Goal: Information Seeking & Learning: Find specific page/section

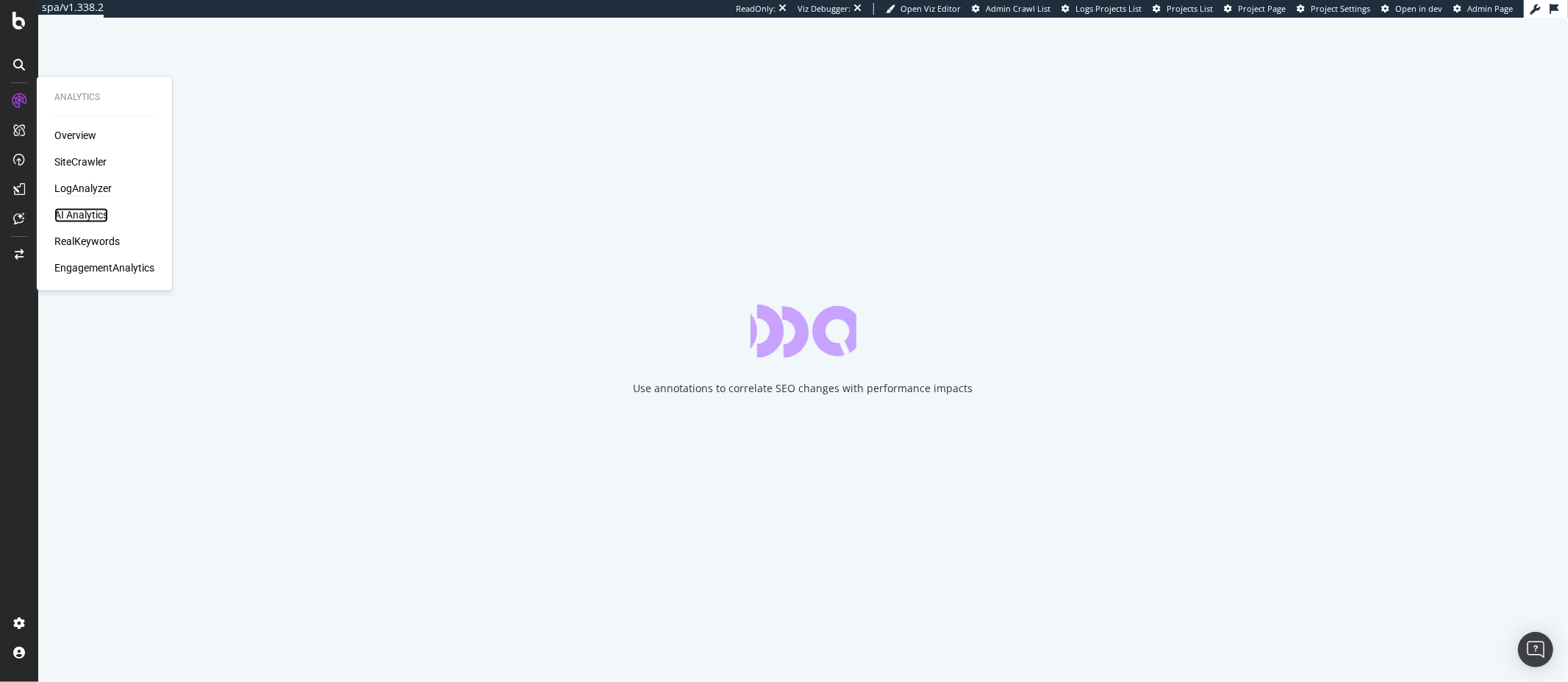
click at [90, 214] on div "AI Analytics" at bounding box center [82, 215] width 54 height 14
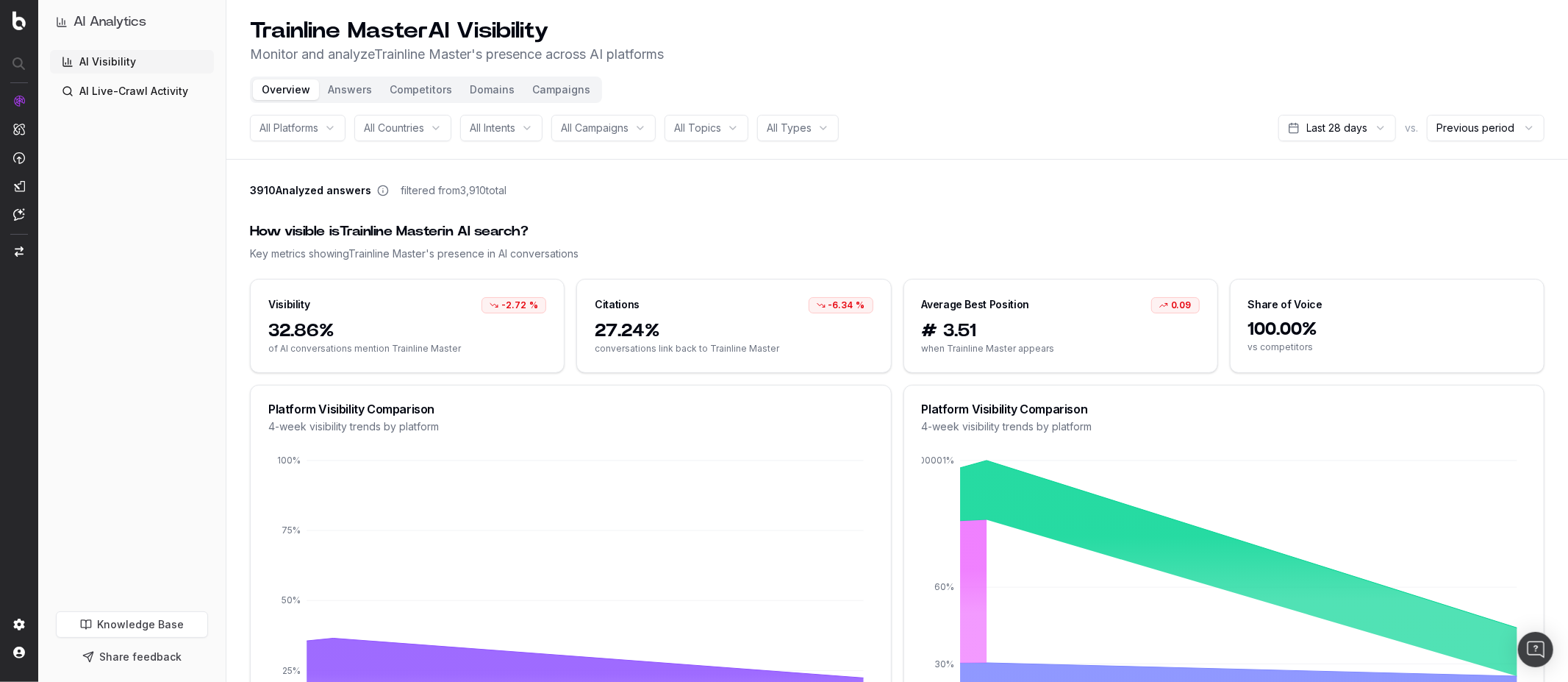
click at [351, 88] on button "Answers" at bounding box center [349, 90] width 62 height 21
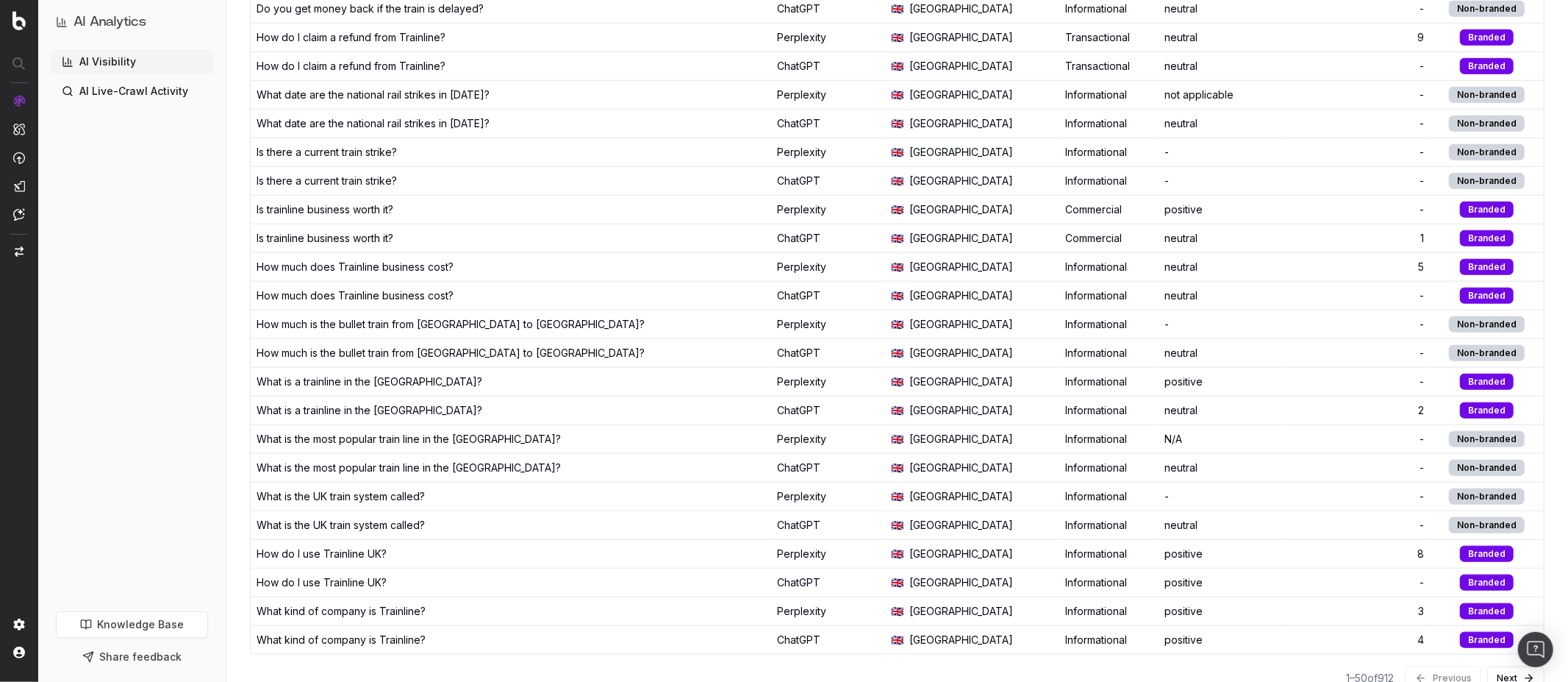
scroll to position [1084, 0]
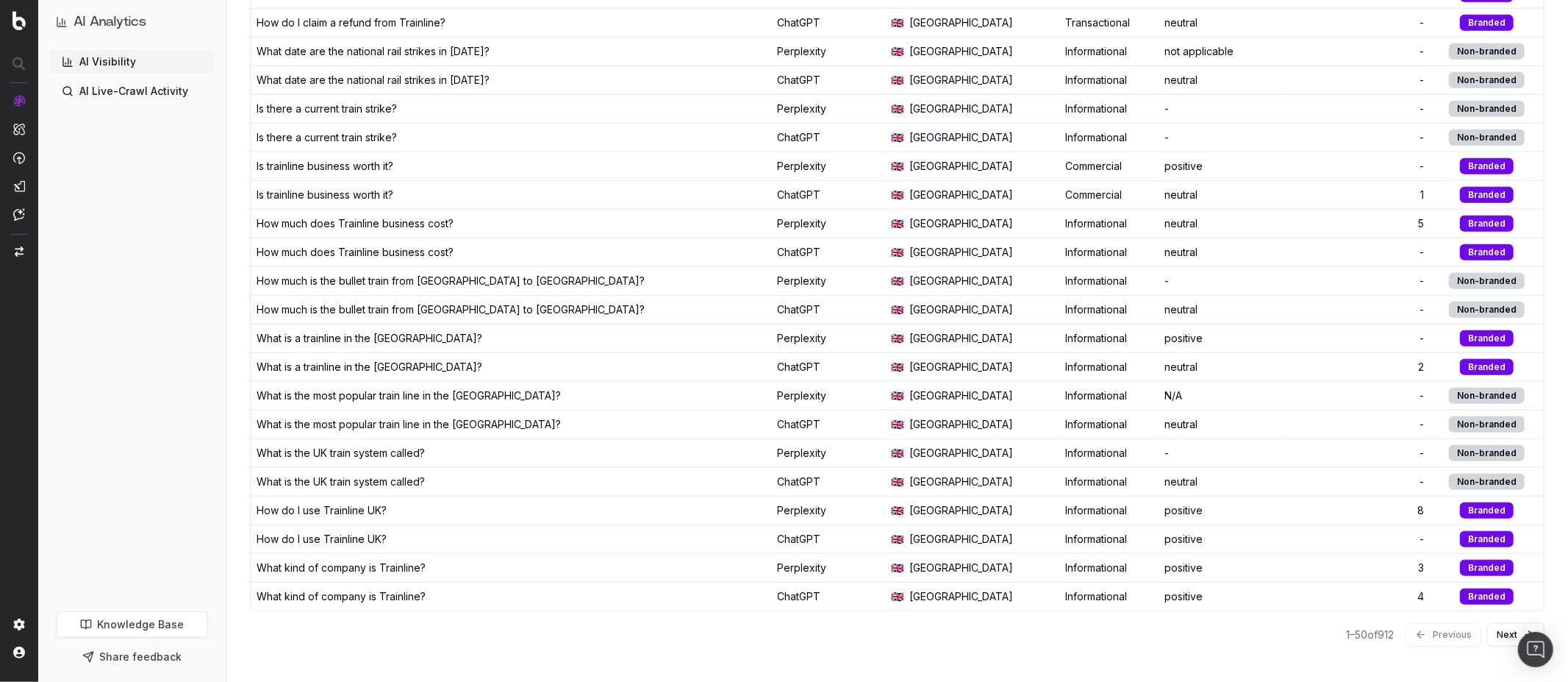
click at [1503, 638] on button "Next" at bounding box center [1516, 635] width 57 height 23
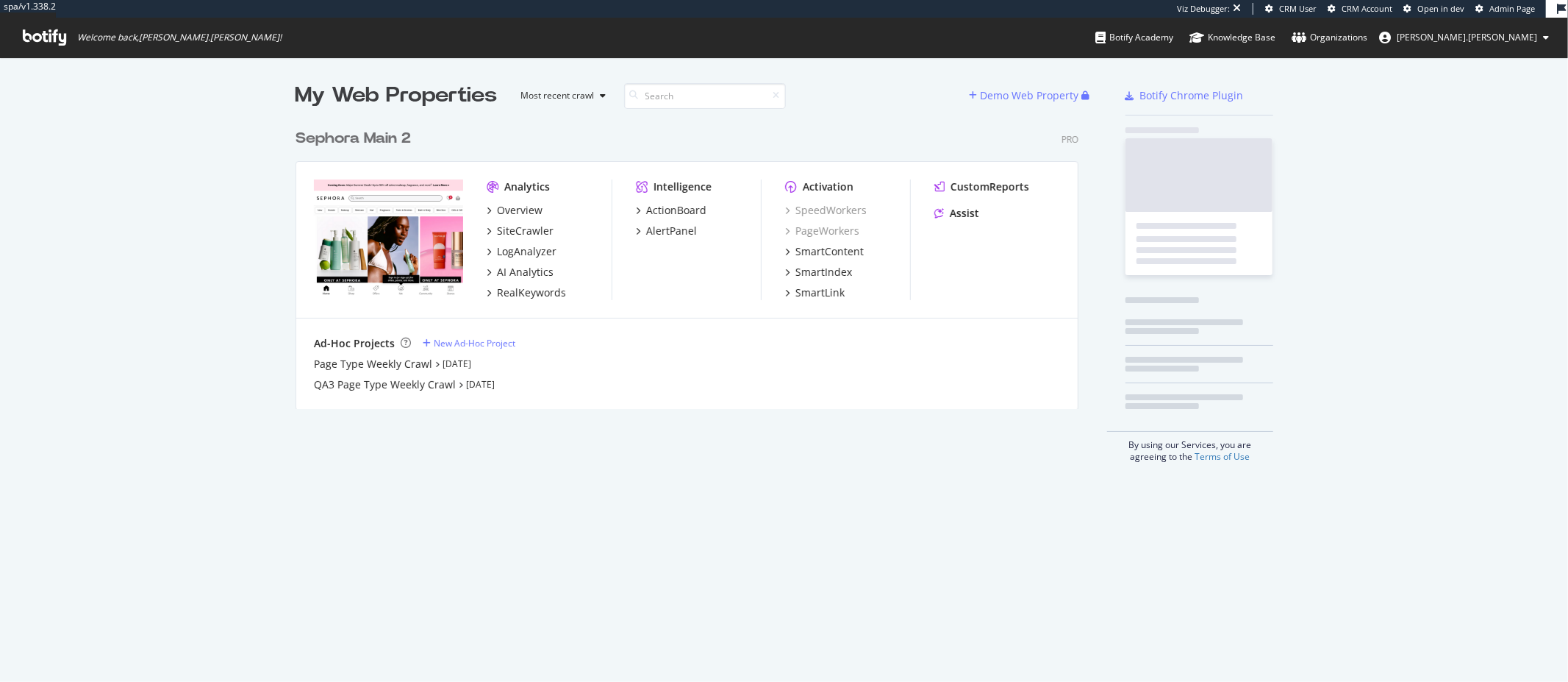
scroll to position [298, 795]
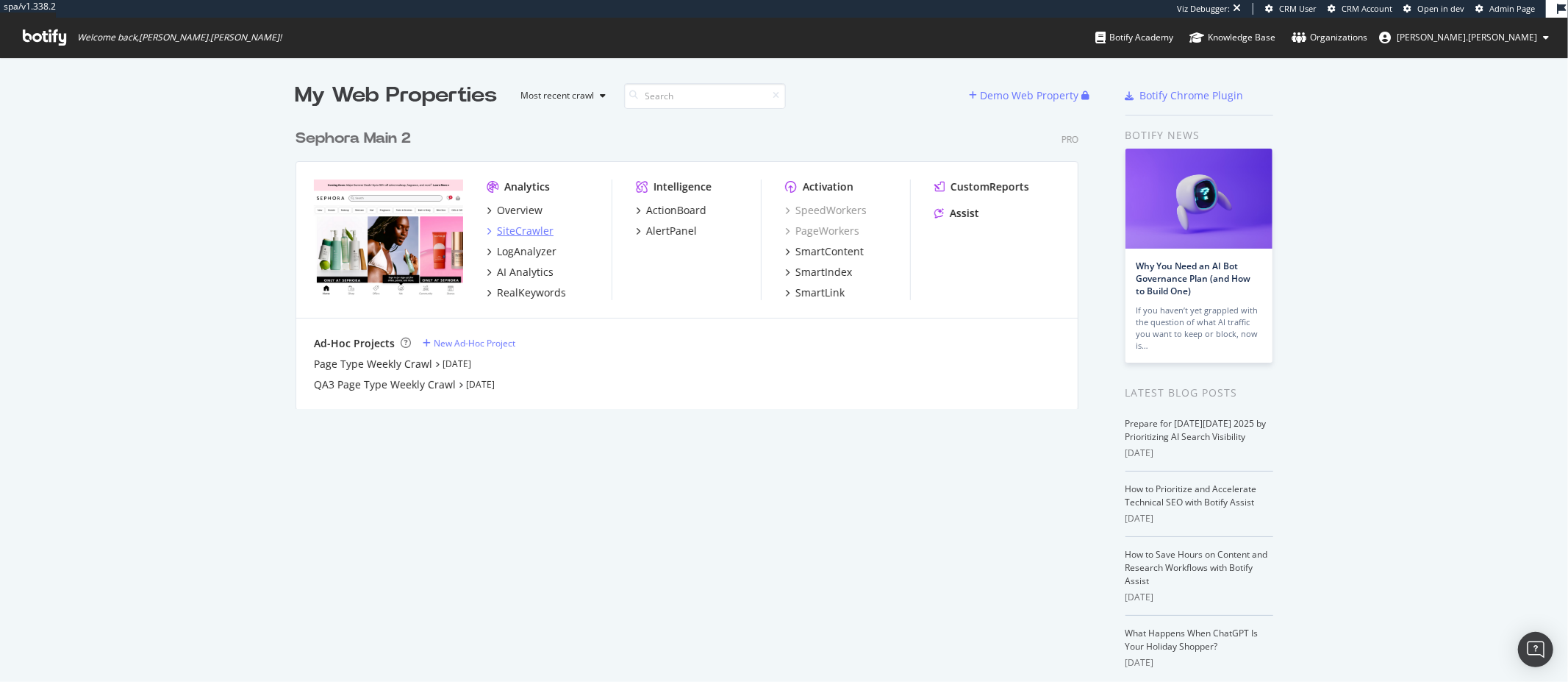
click at [514, 225] on div "SiteCrawler" at bounding box center [525, 230] width 56 height 14
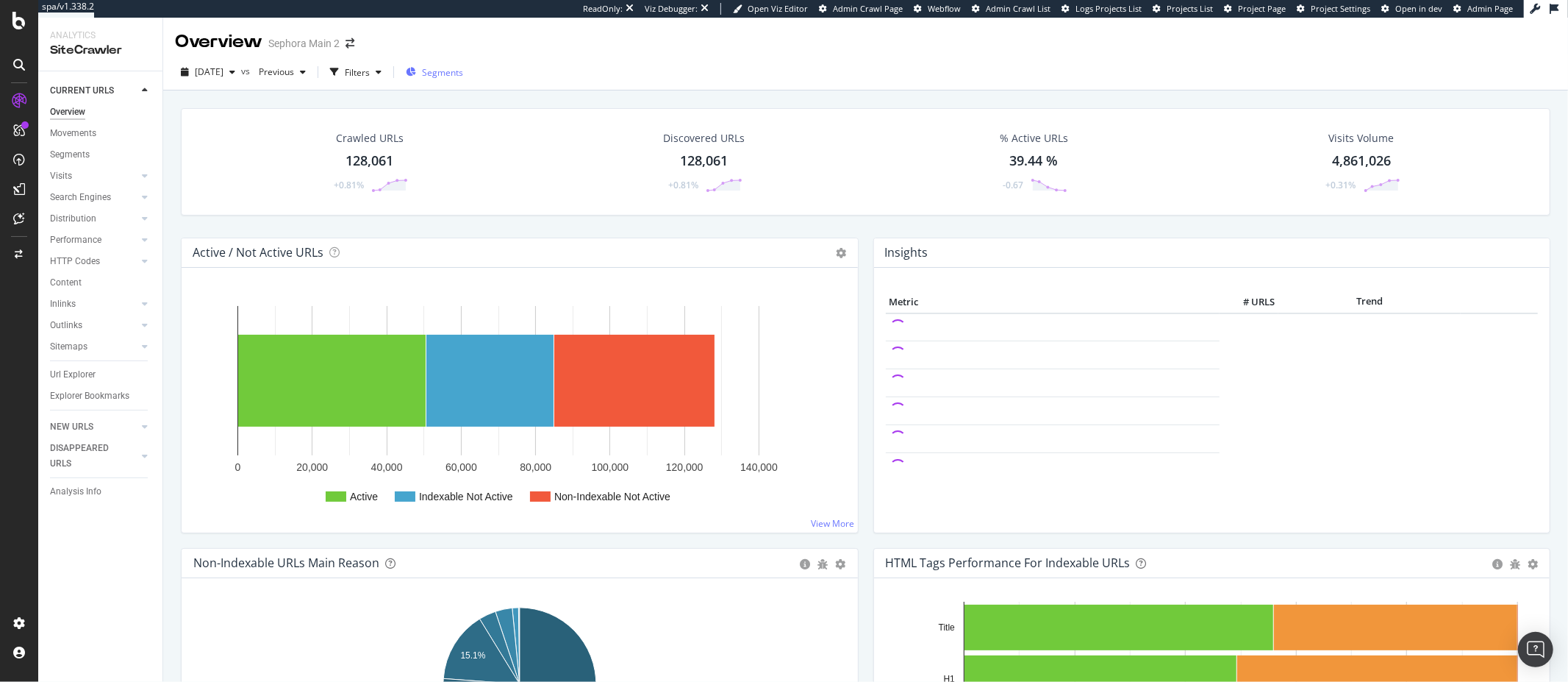
click at [444, 62] on div "Segments" at bounding box center [435, 72] width 57 height 22
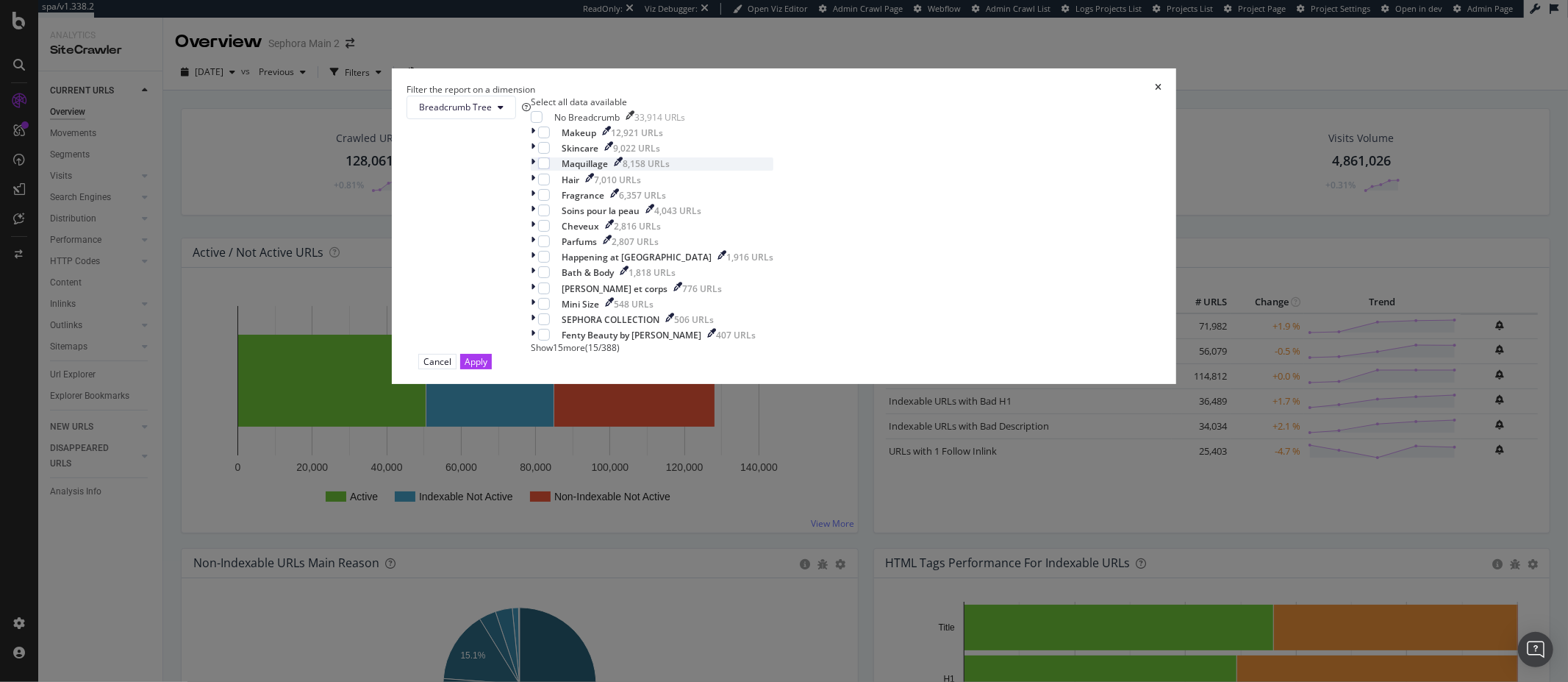
scroll to position [12, 0]
click at [492, 113] on span "Breadcrumb Tree" at bounding box center [455, 107] width 73 height 13
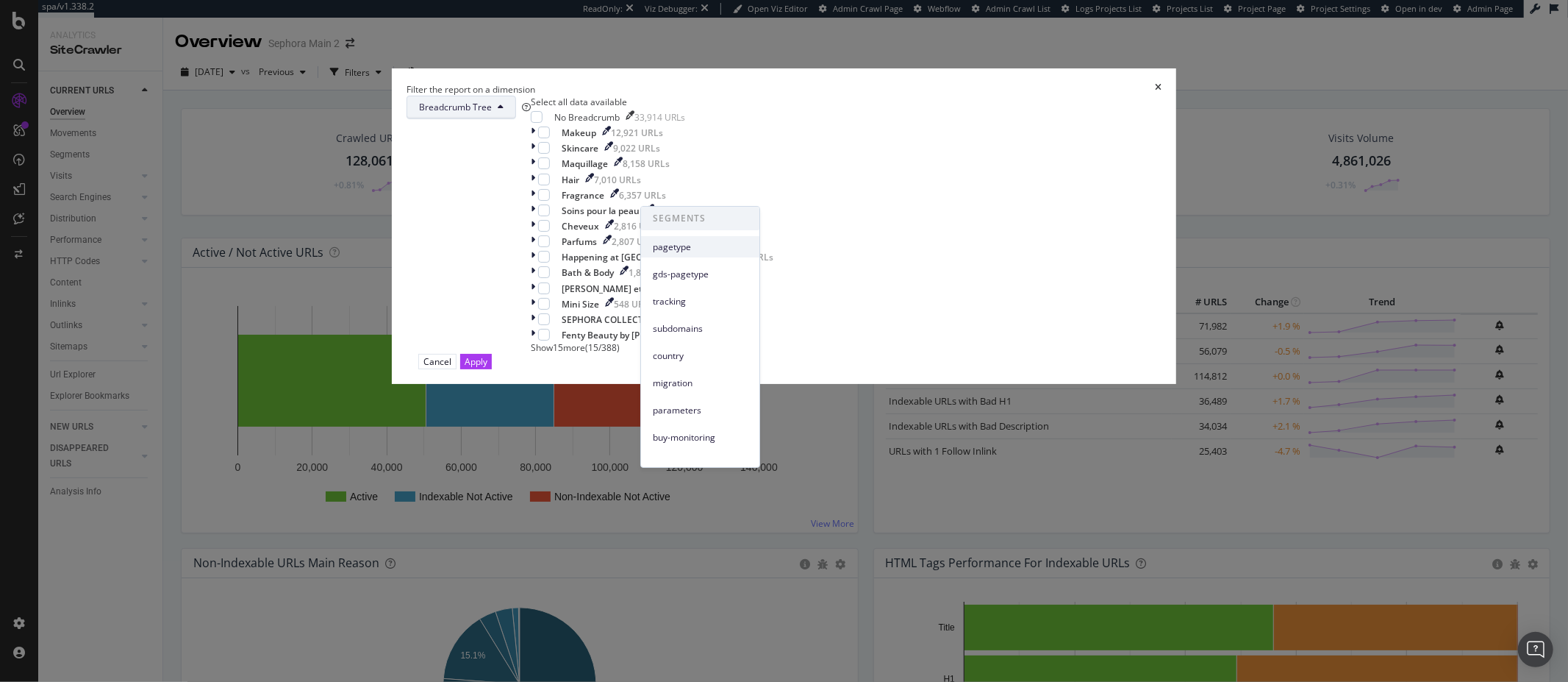
click at [688, 251] on span "pagetype" at bounding box center [701, 246] width 95 height 13
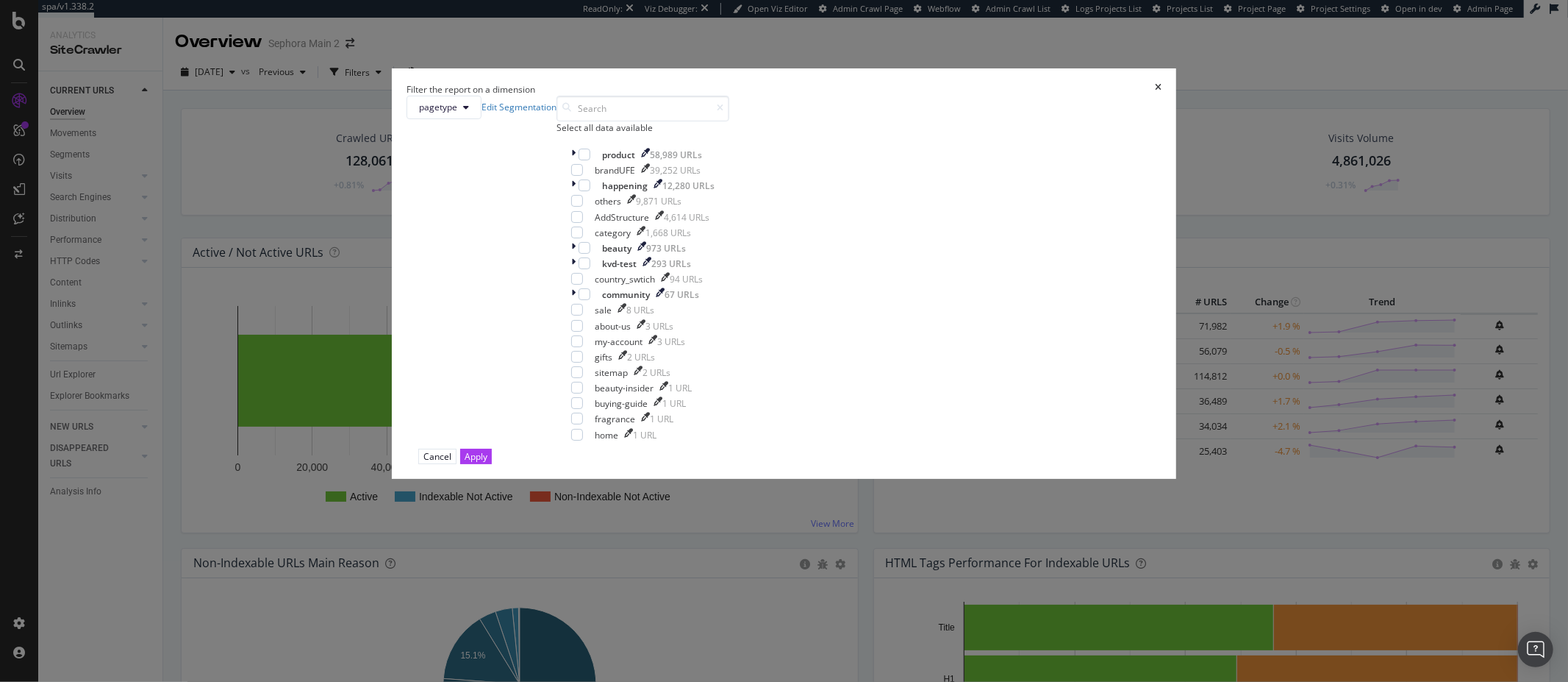
click at [1155, 96] on icon "times" at bounding box center [1158, 90] width 6 height 13
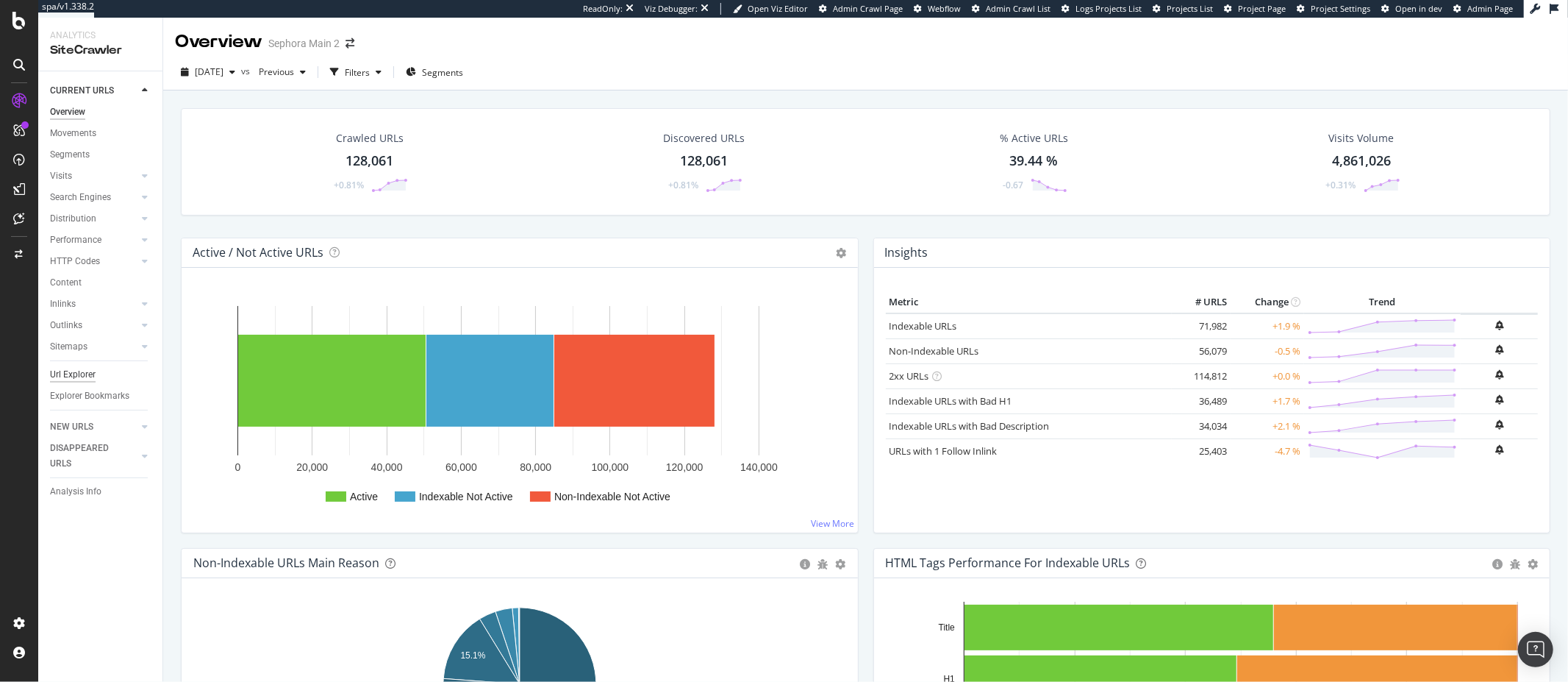
click at [79, 376] on div "Url Explorer" at bounding box center [73, 375] width 46 height 15
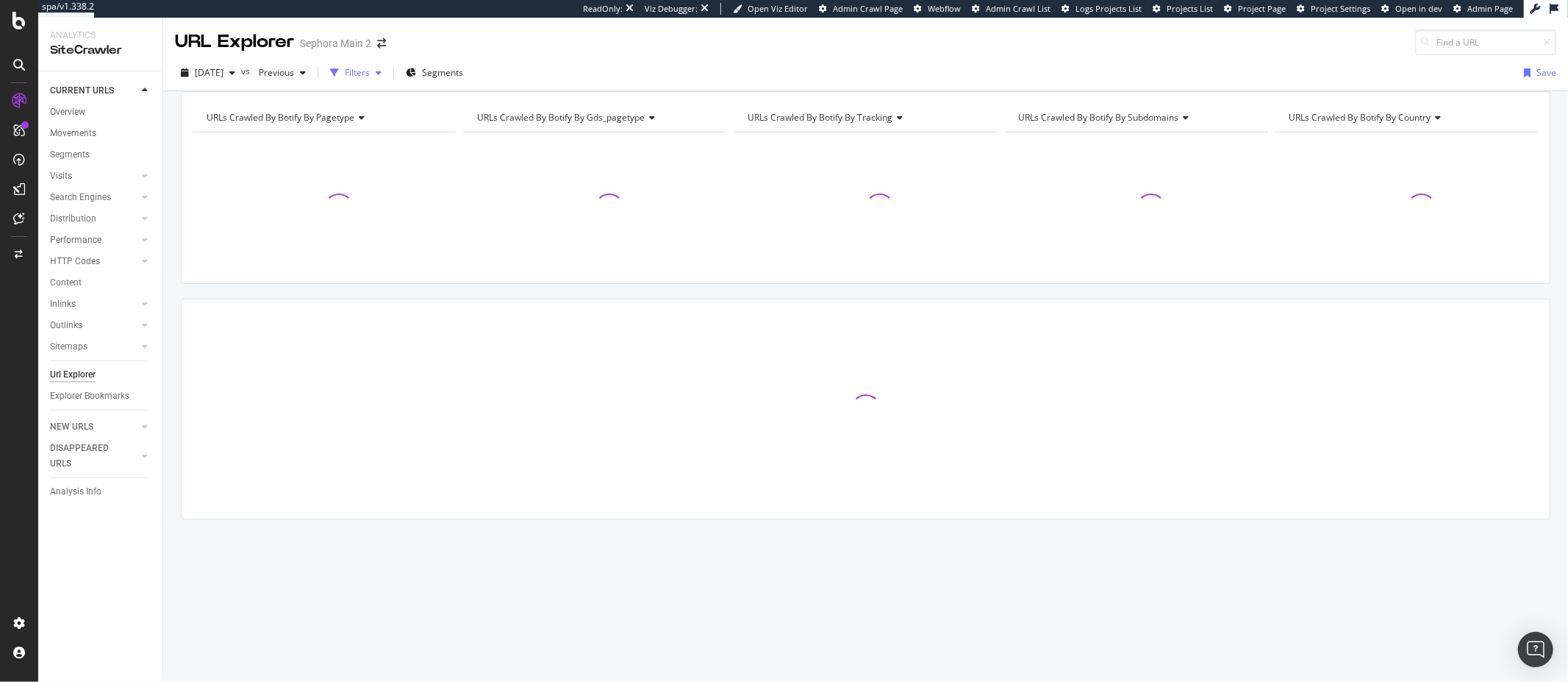
click at [383, 81] on div "Filters" at bounding box center [356, 73] width 64 height 22
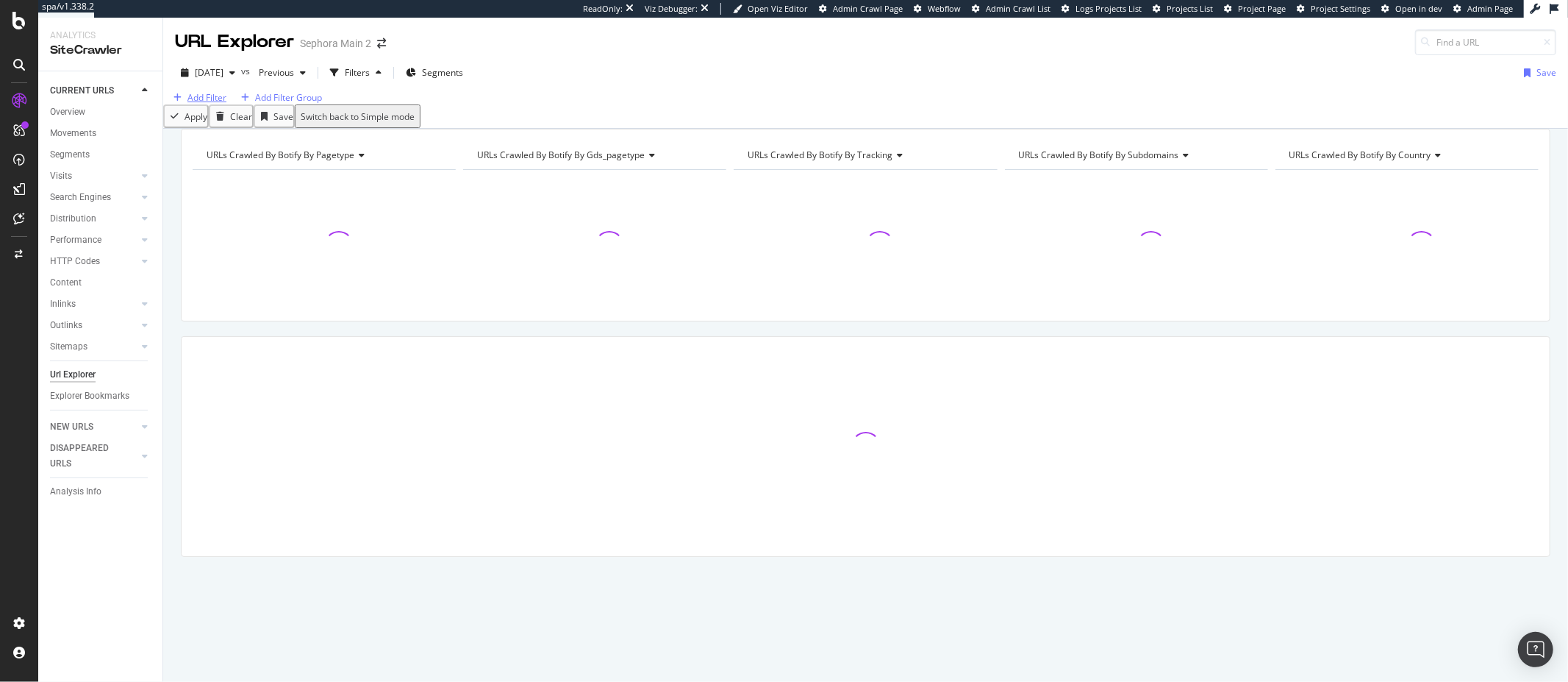
click at [209, 104] on div "Add Filter" at bounding box center [206, 98] width 39 height 13
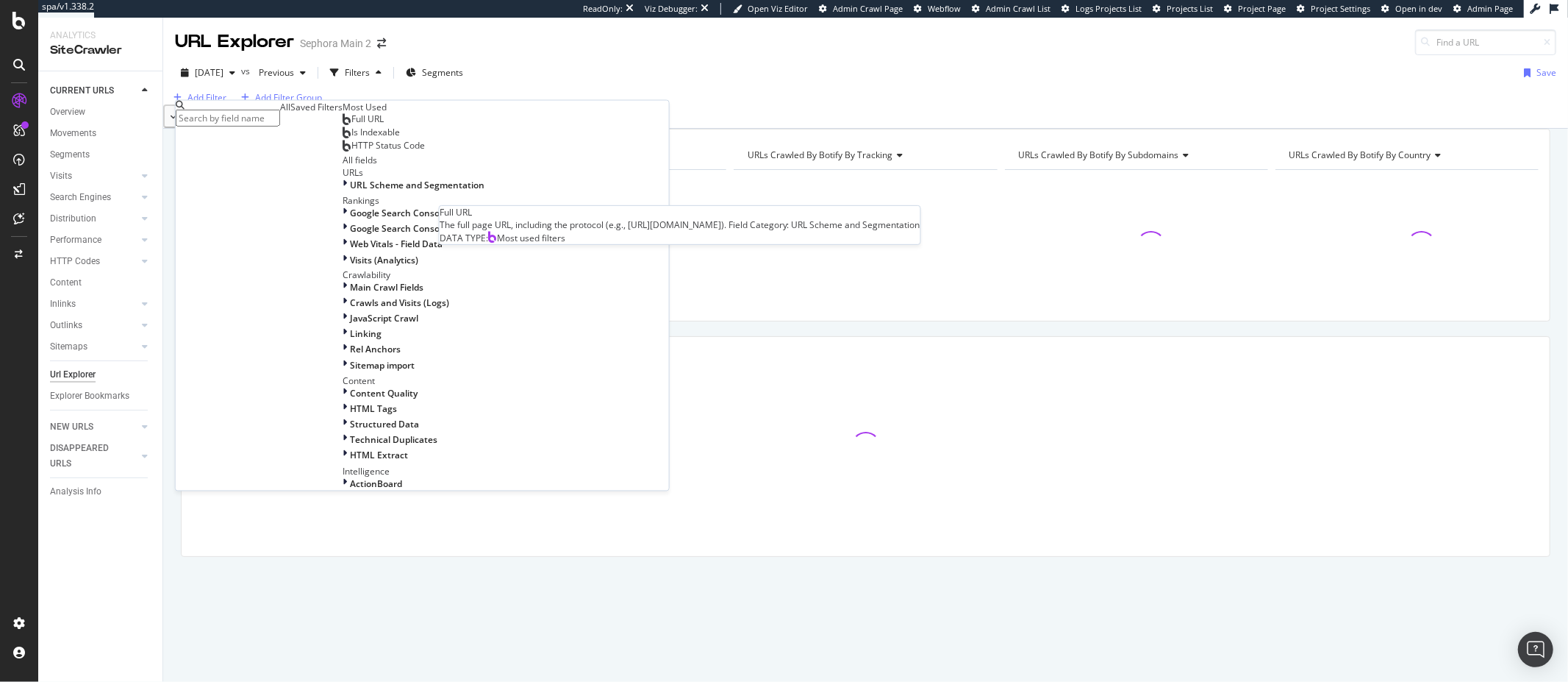
click at [342, 125] on div "Full URL" at bounding box center [363, 118] width 41 height 12
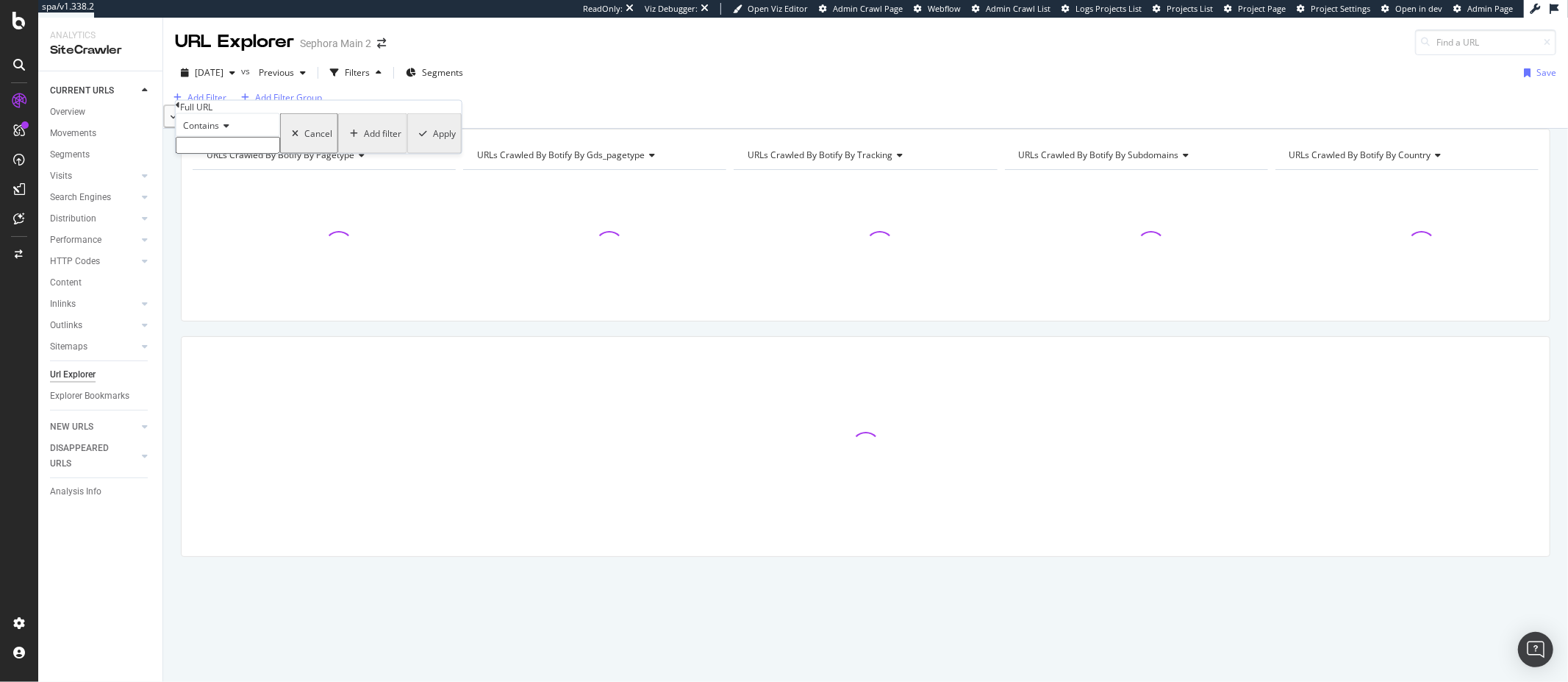
click at [264, 154] on input "text" at bounding box center [228, 145] width 105 height 17
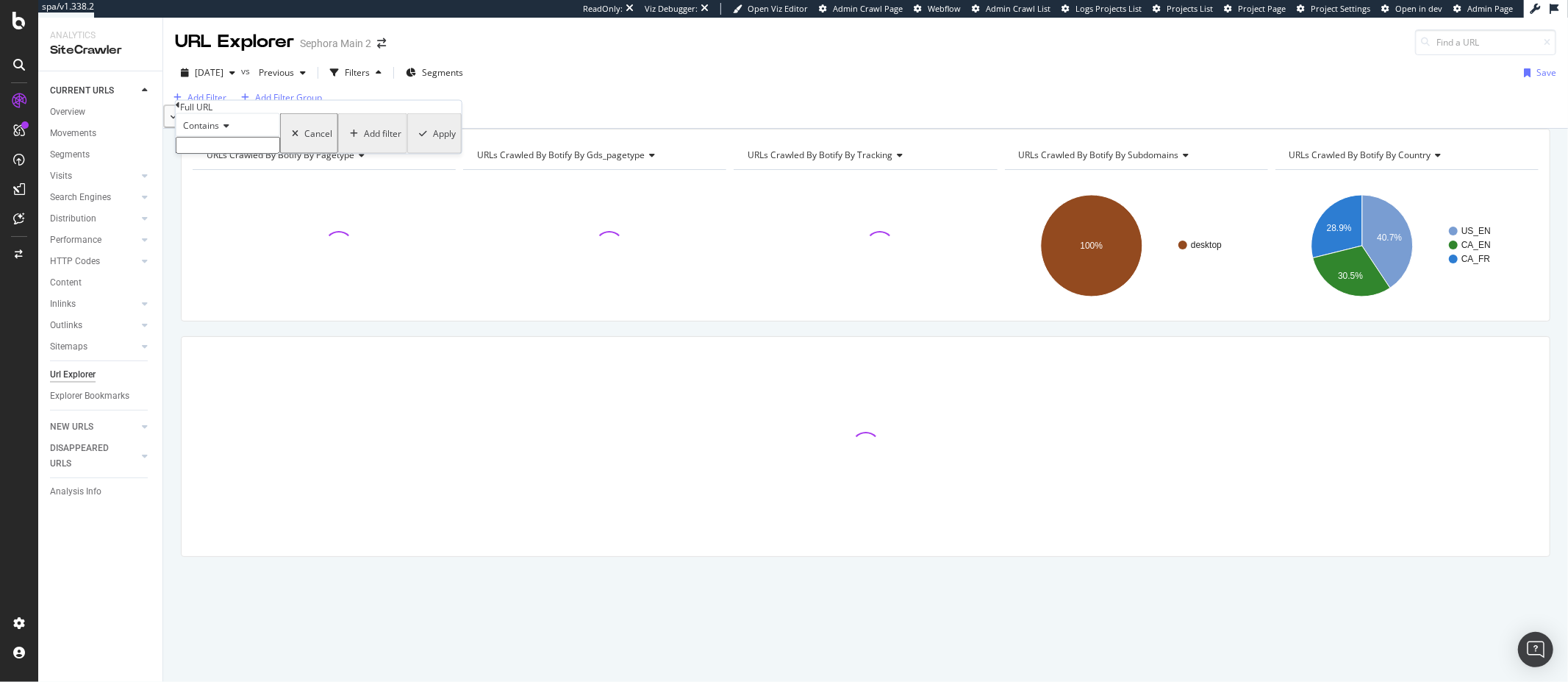
paste input "[URL][DOMAIN_NAME]"
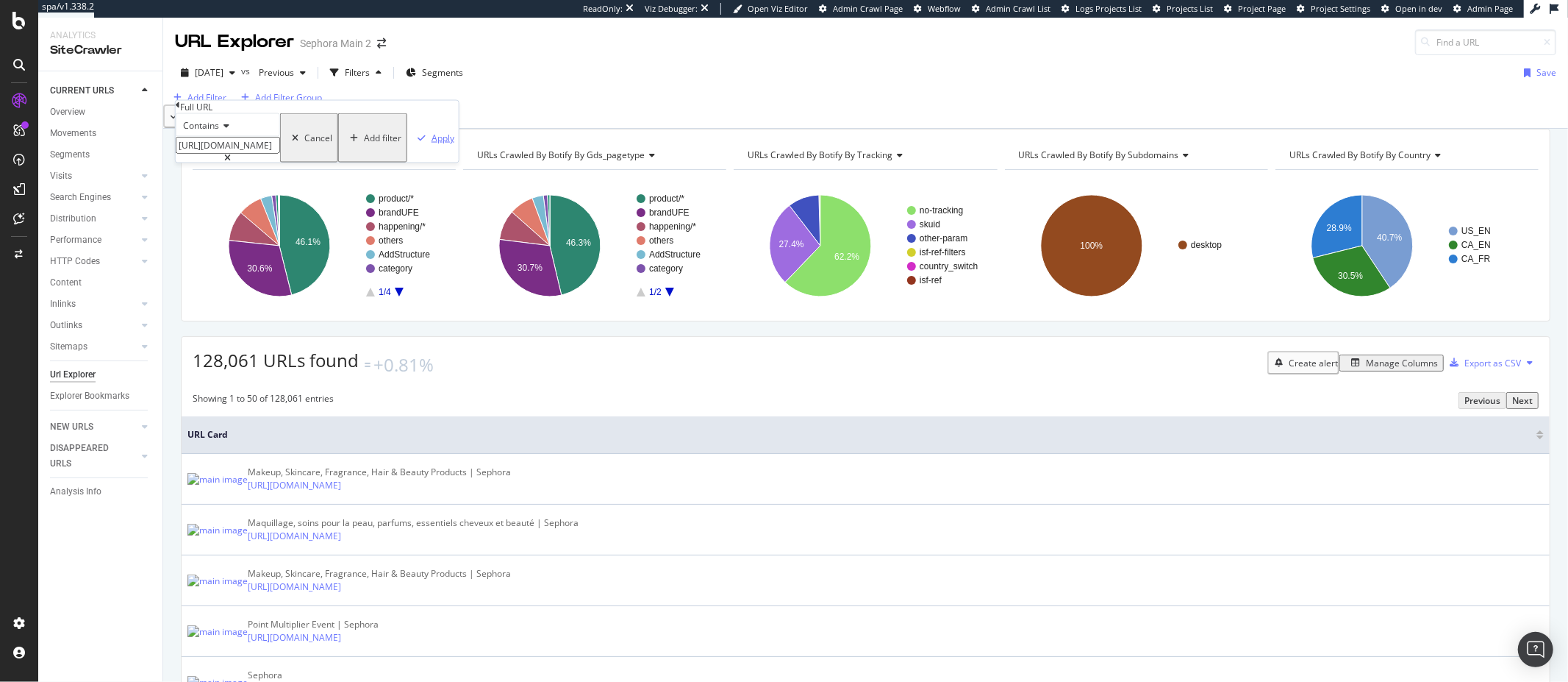
type input "[URL][DOMAIN_NAME]"
click at [432, 144] on div "Apply" at bounding box center [443, 138] width 22 height 13
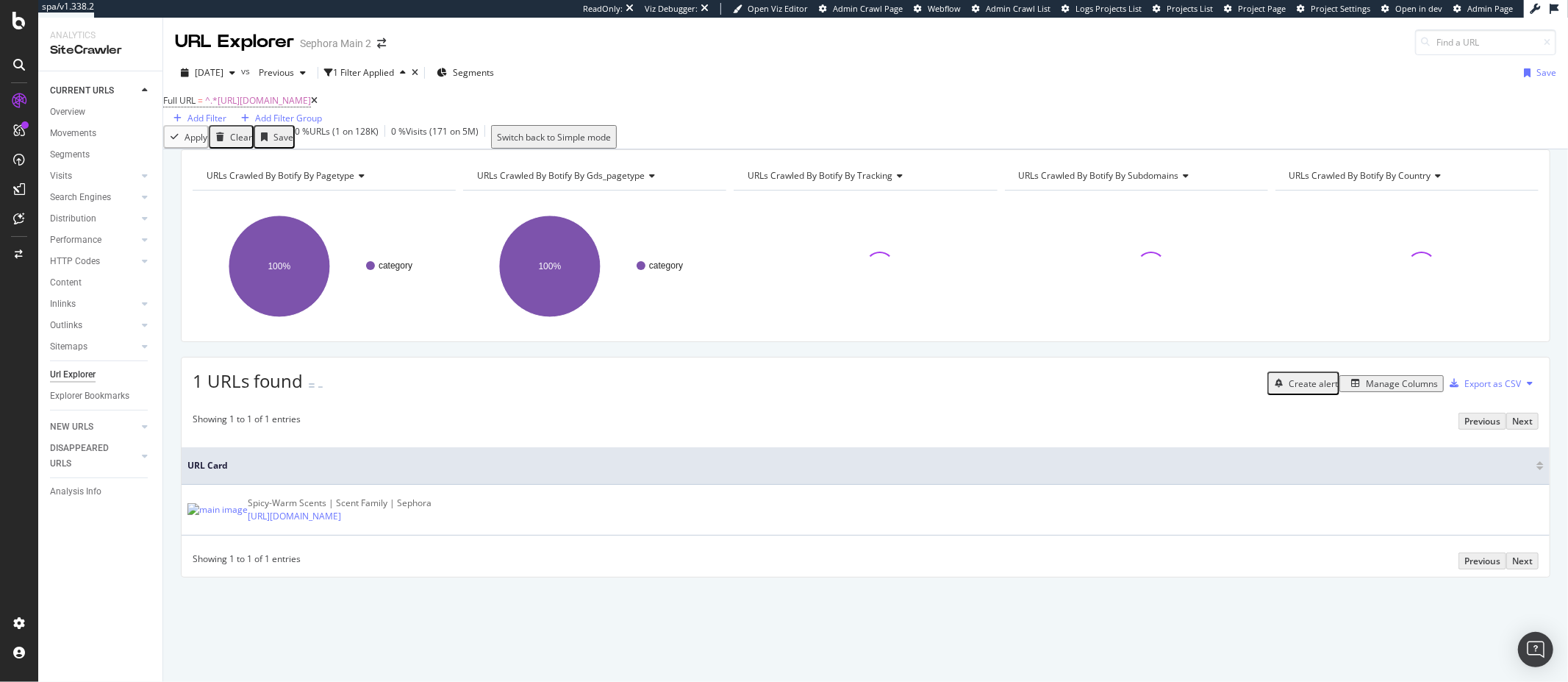
click at [1378, 390] on div "Manage Columns" at bounding box center [1402, 384] width 72 height 13
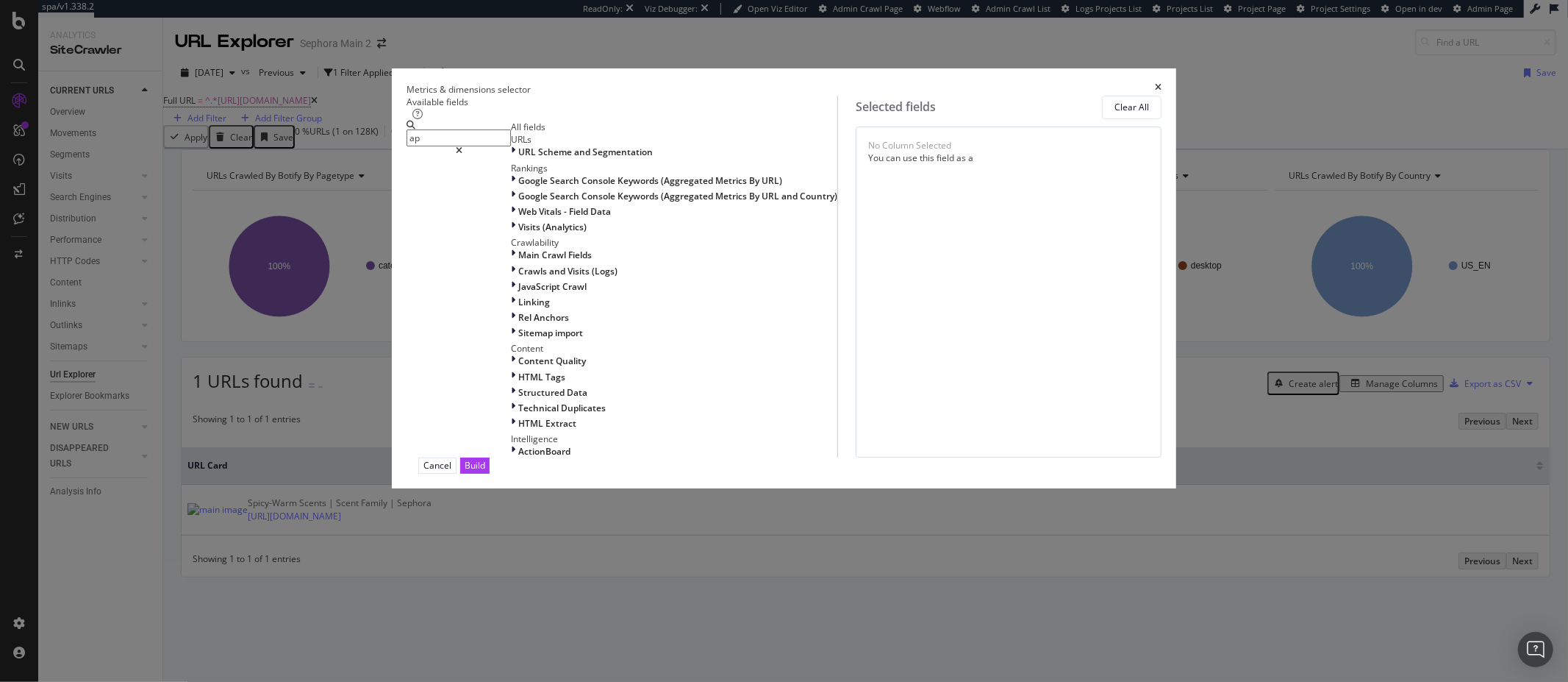
type input "a"
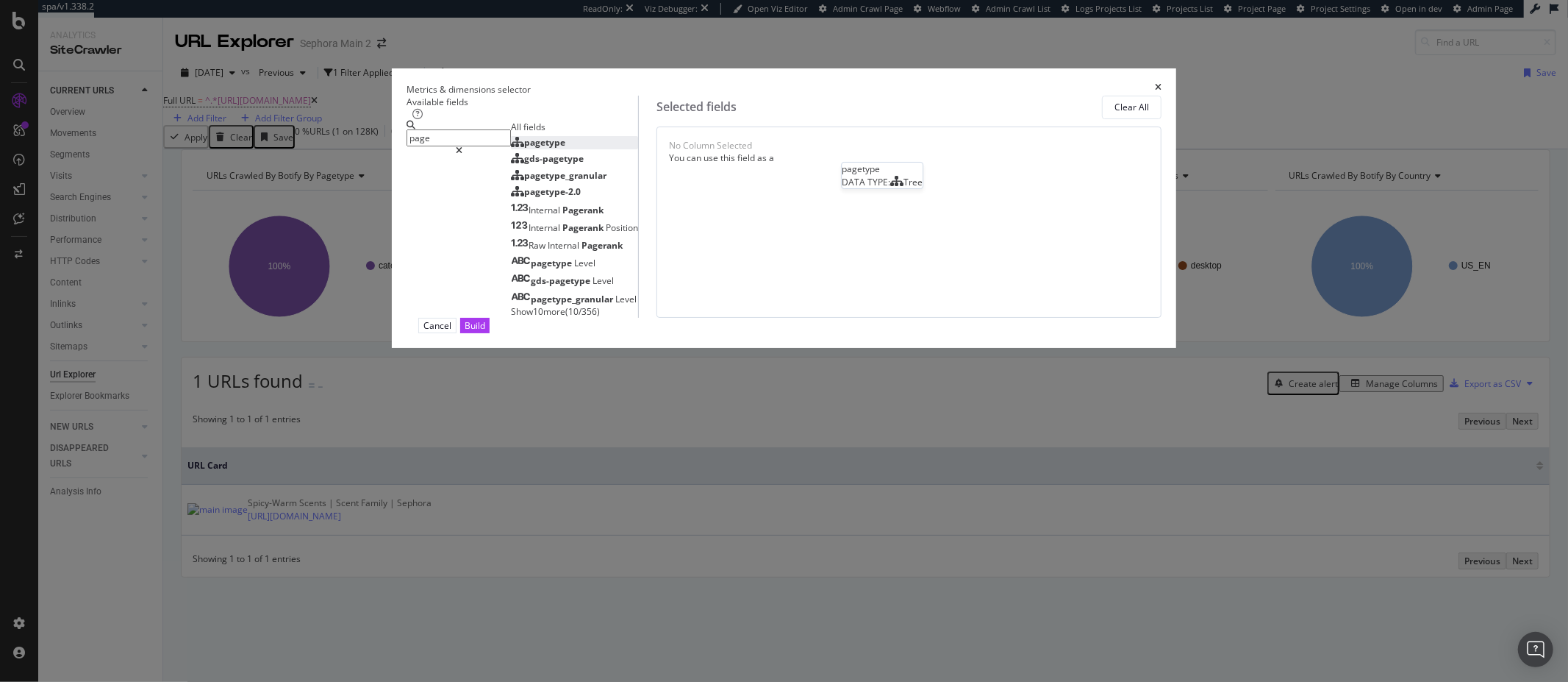
type input "page"
click at [565, 149] on div "pagetype" at bounding box center [538, 142] width 55 height 13
click at [575, 165] on span "gds-pagetype" at bounding box center [554, 159] width 59 height 13
click at [573, 182] on span "pagetype_granular" at bounding box center [565, 176] width 82 height 13
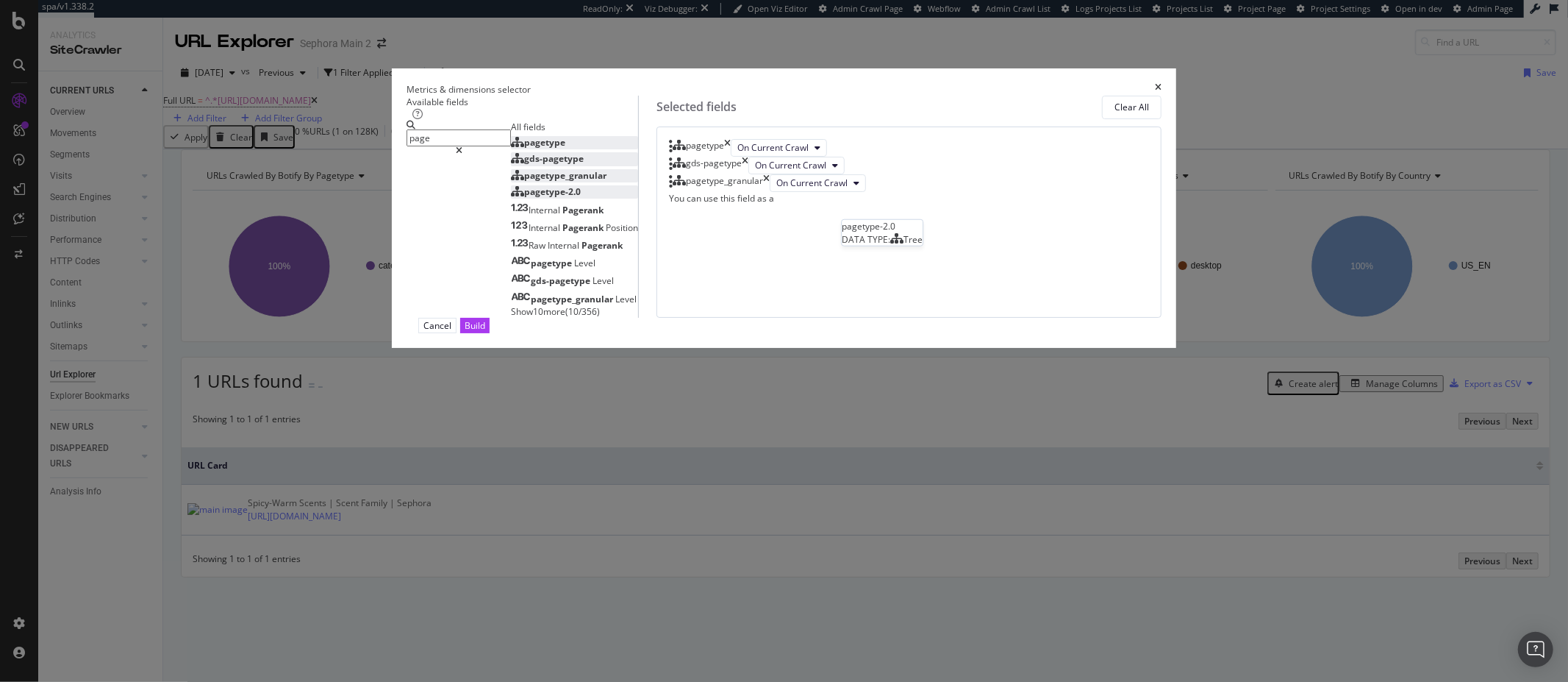
click at [572, 198] on span "pagetype-2.0" at bounding box center [552, 192] width 56 height 13
click at [486, 332] on div "Build" at bounding box center [475, 325] width 21 height 13
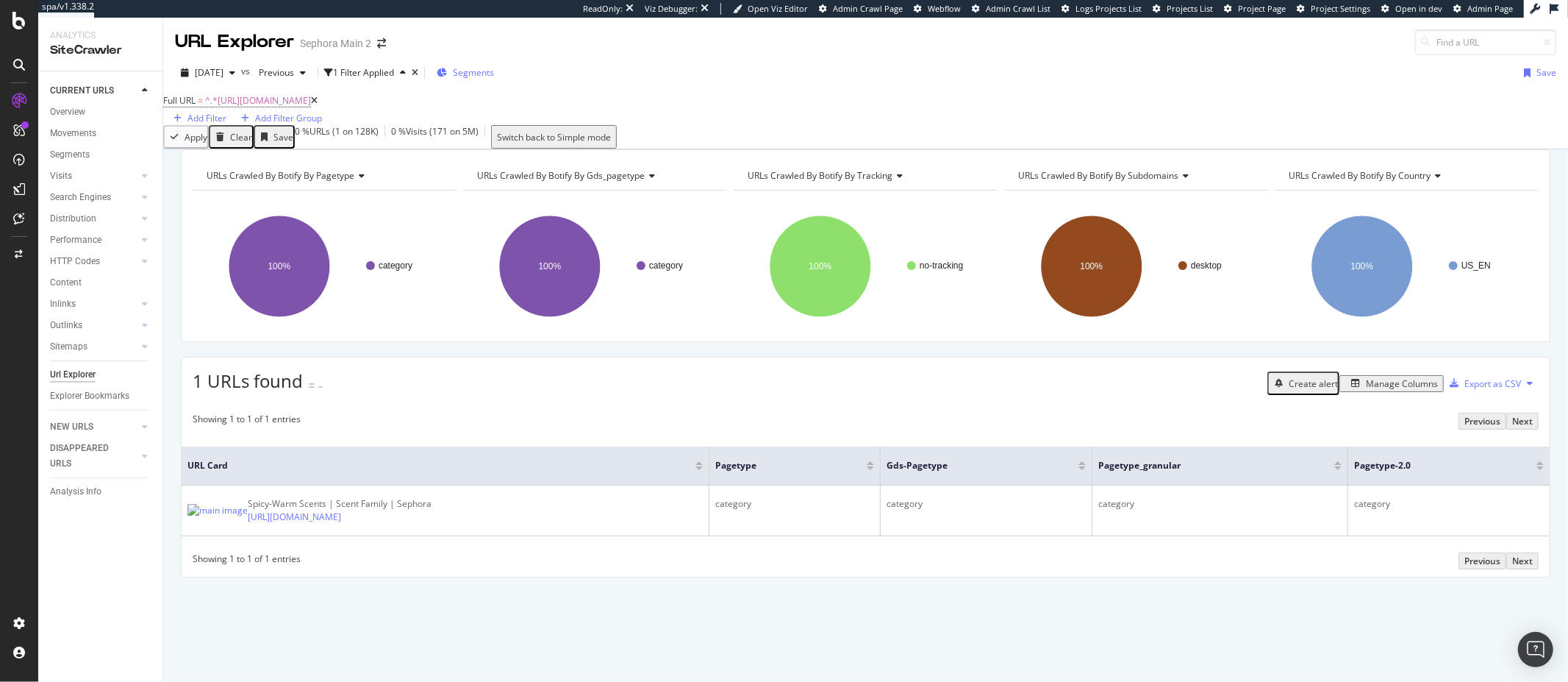
click at [494, 68] on span "Segments" at bounding box center [474, 73] width 41 height 13
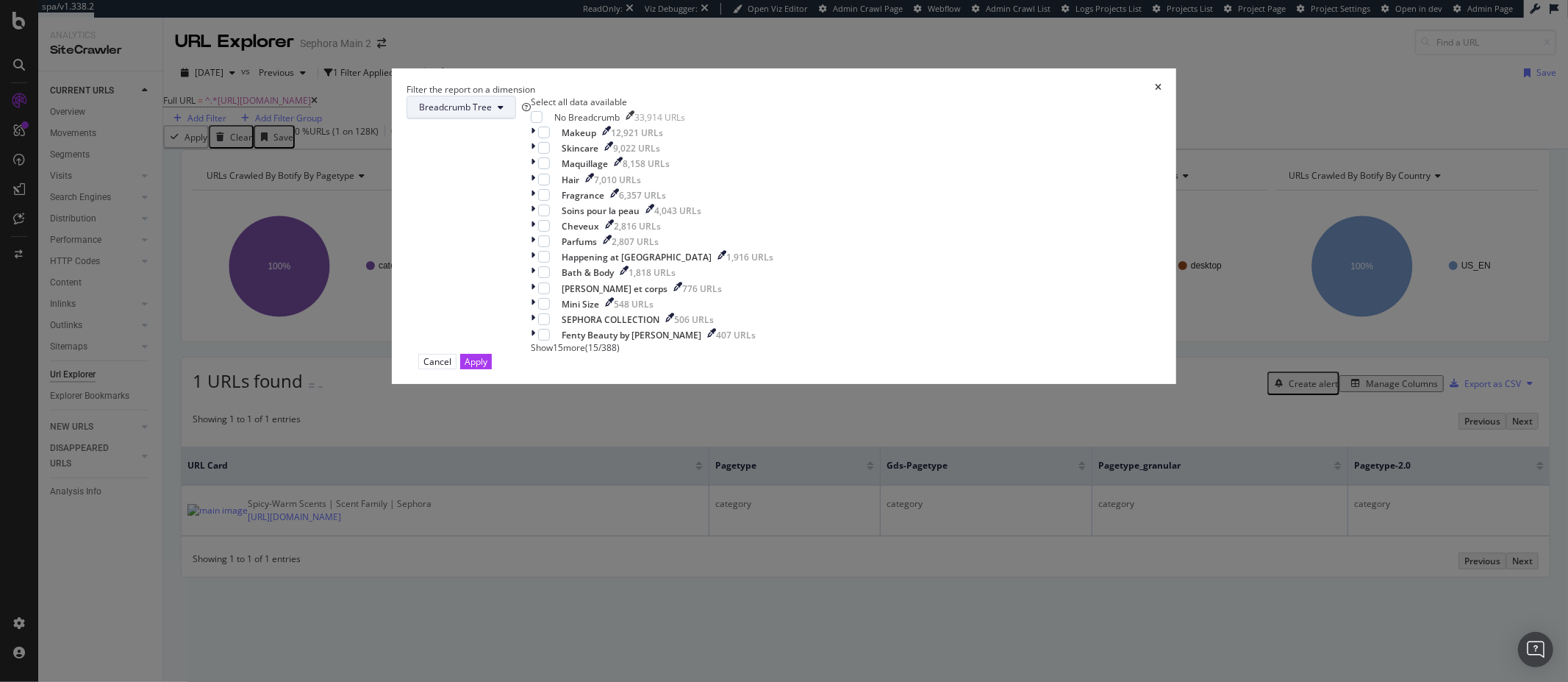
click at [516, 119] on button "Breadcrumb Tree" at bounding box center [461, 108] width 109 height 23
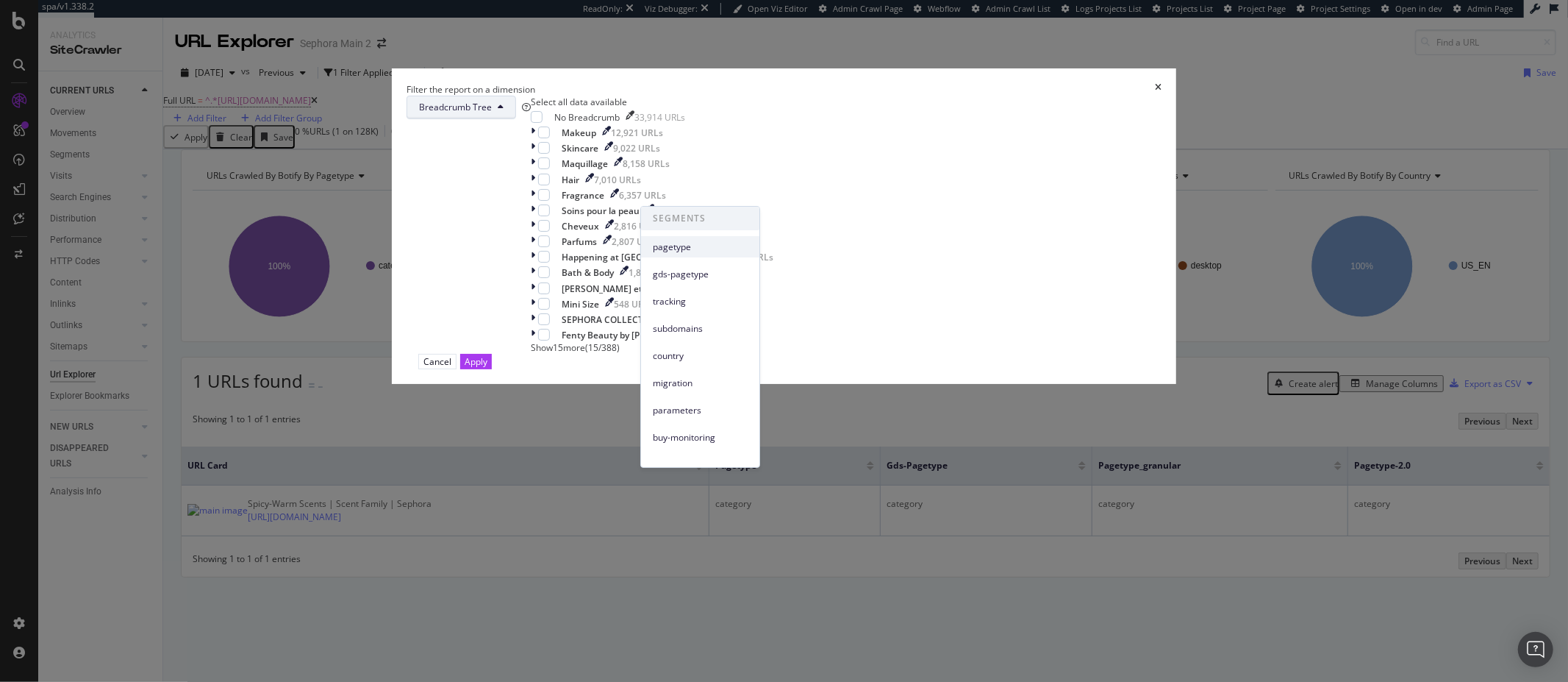
click at [687, 243] on span "pagetype" at bounding box center [701, 246] width 95 height 13
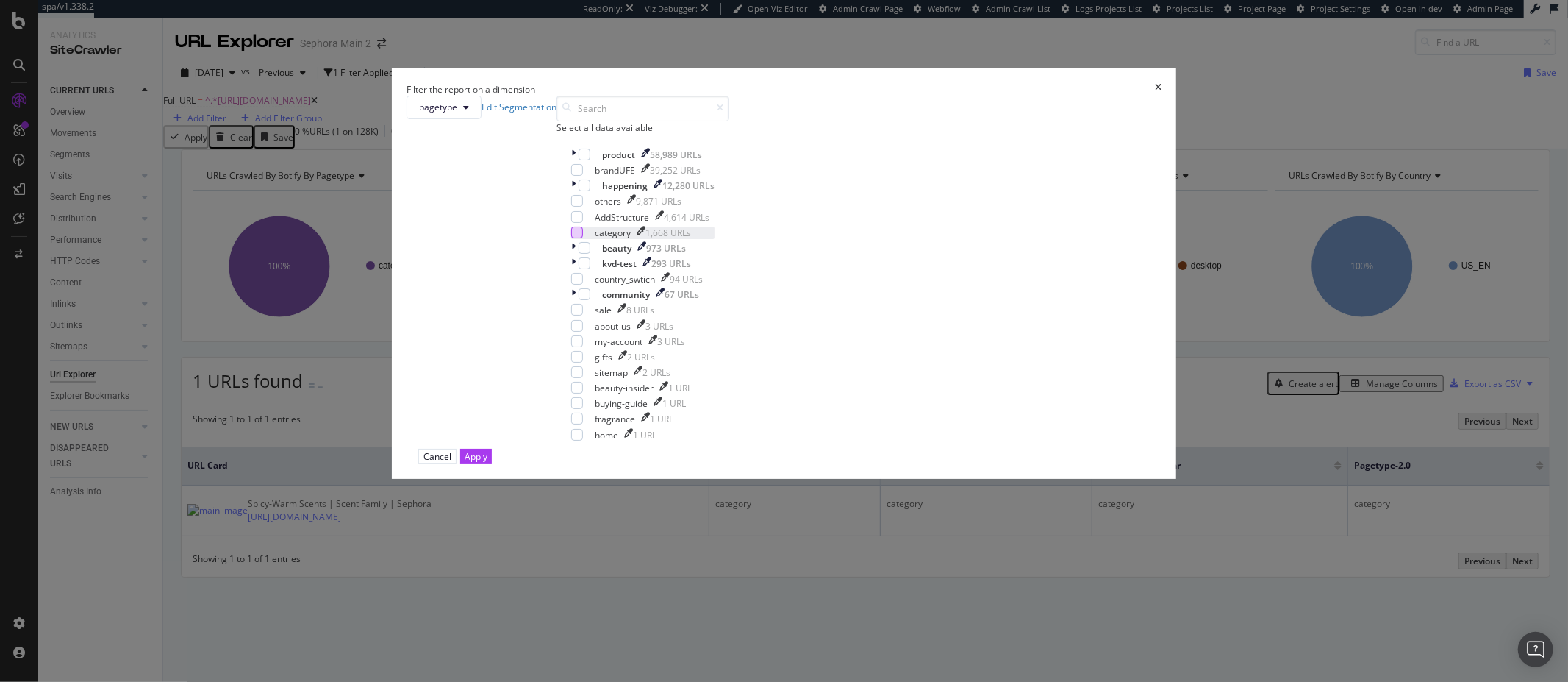
click at [583, 238] on div "modal" at bounding box center [577, 232] width 12 height 12
click at [487, 462] on div "Apply" at bounding box center [476, 456] width 22 height 13
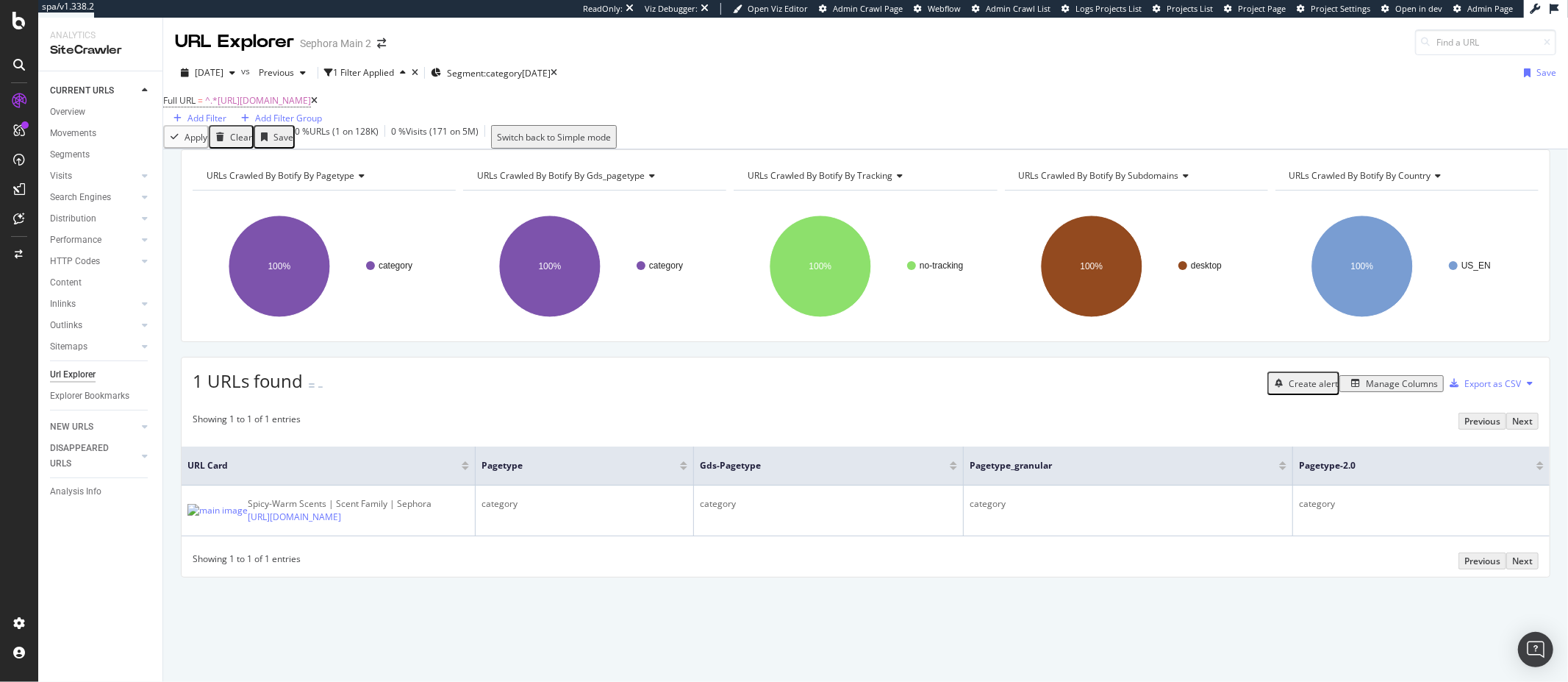
click at [318, 105] on icon at bounding box center [314, 101] width 6 height 9
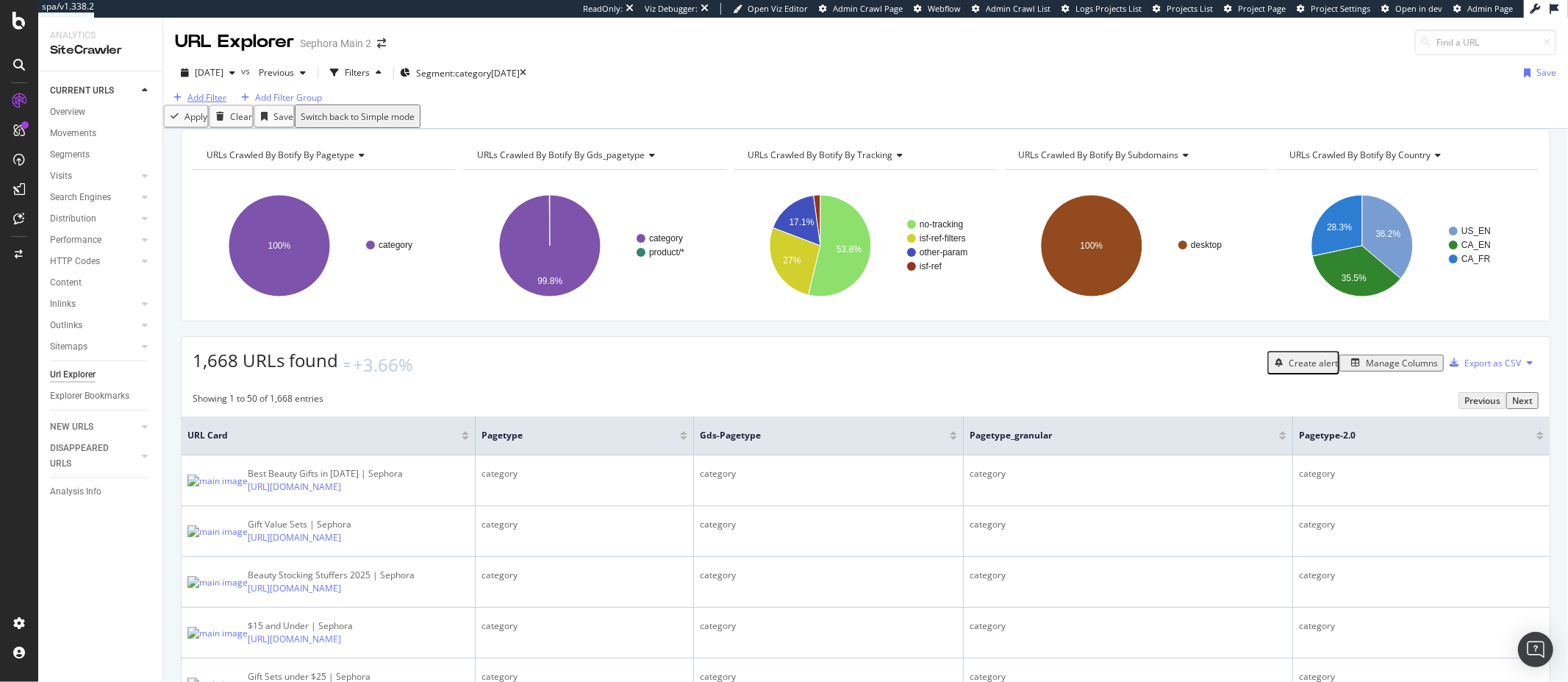
click at [222, 104] on div "Add Filter" at bounding box center [206, 98] width 39 height 13
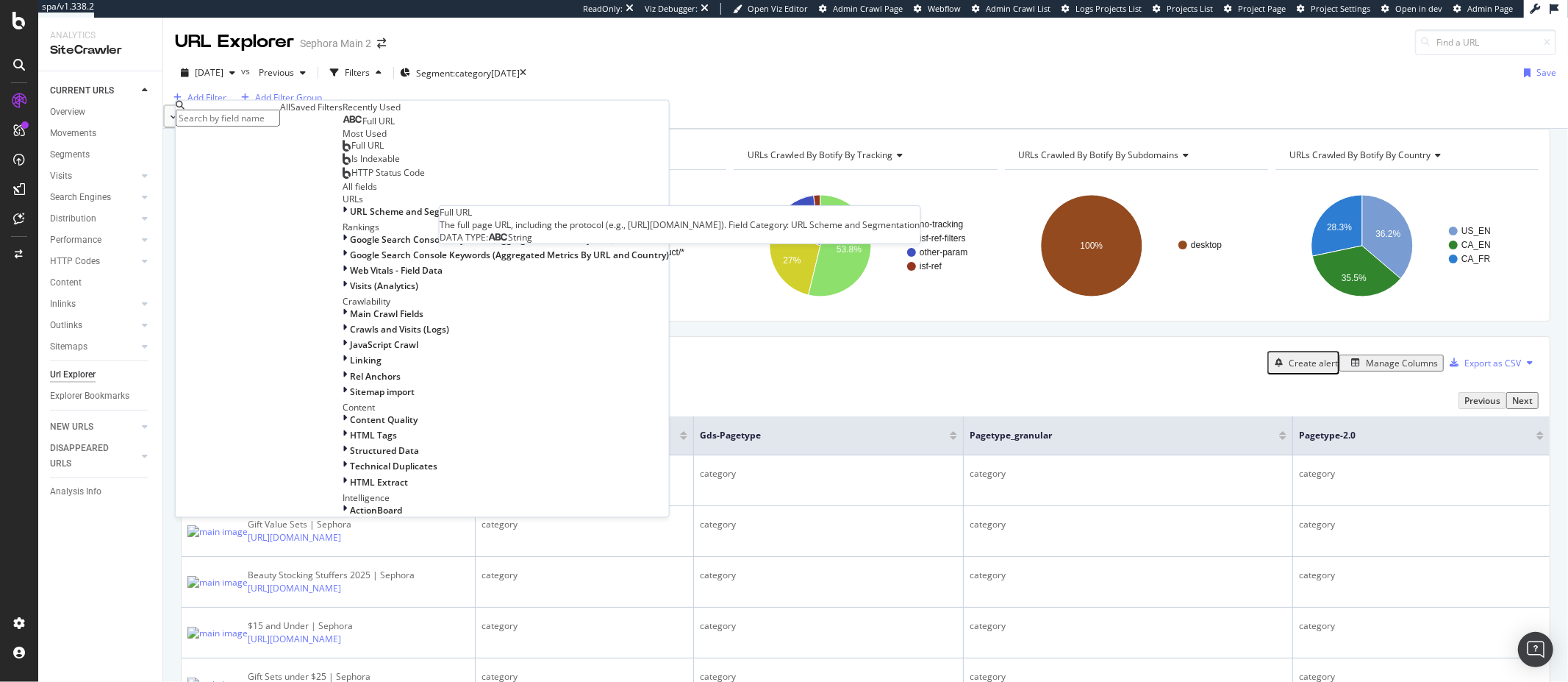
click at [363, 127] on span "Full URL" at bounding box center [379, 121] width 32 height 13
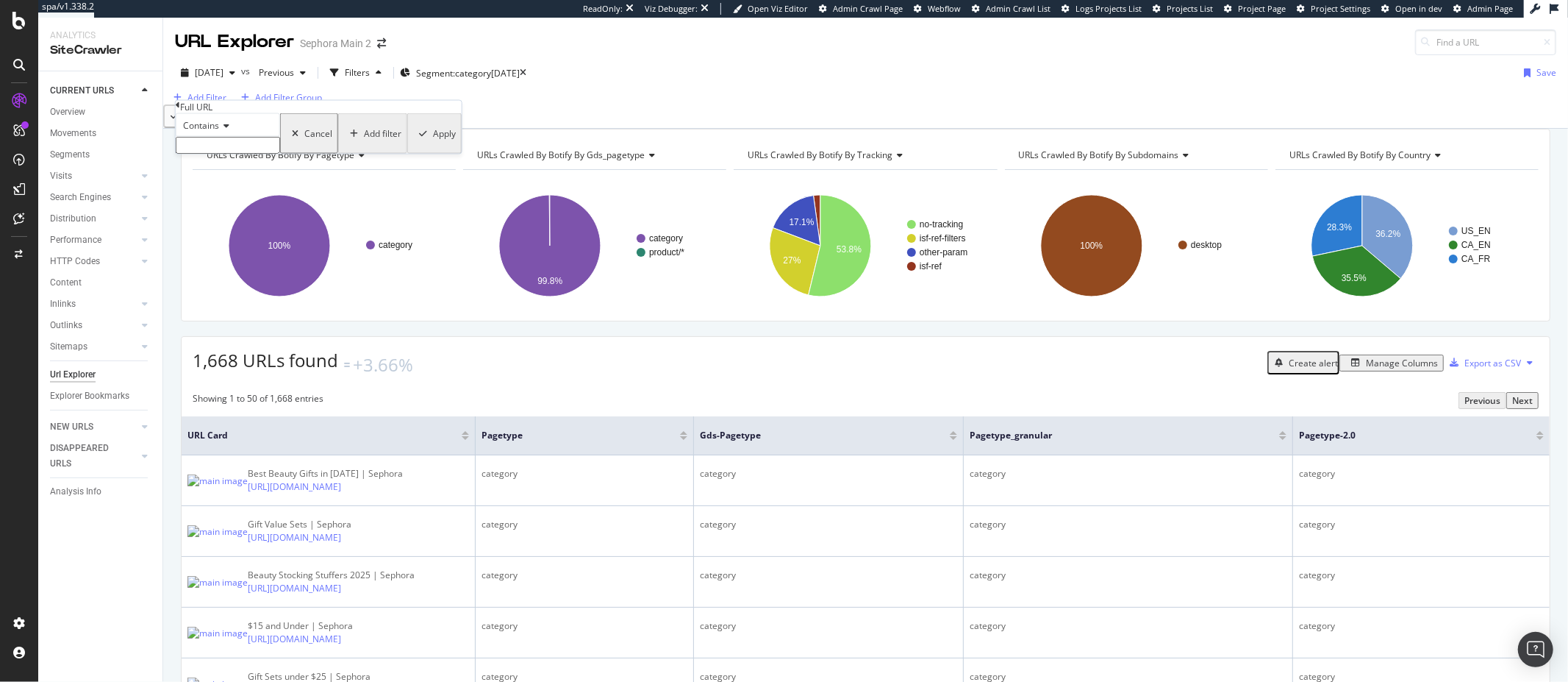
click at [220, 132] on span "Contains" at bounding box center [201, 125] width 36 height 13
click at [220, 212] on span "Ends with" at bounding box center [199, 206] width 39 height 13
click at [221, 154] on input "text" at bounding box center [228, 145] width 105 height 17
type input "-fragrances"
click at [432, 144] on div "Apply" at bounding box center [443, 138] width 22 height 13
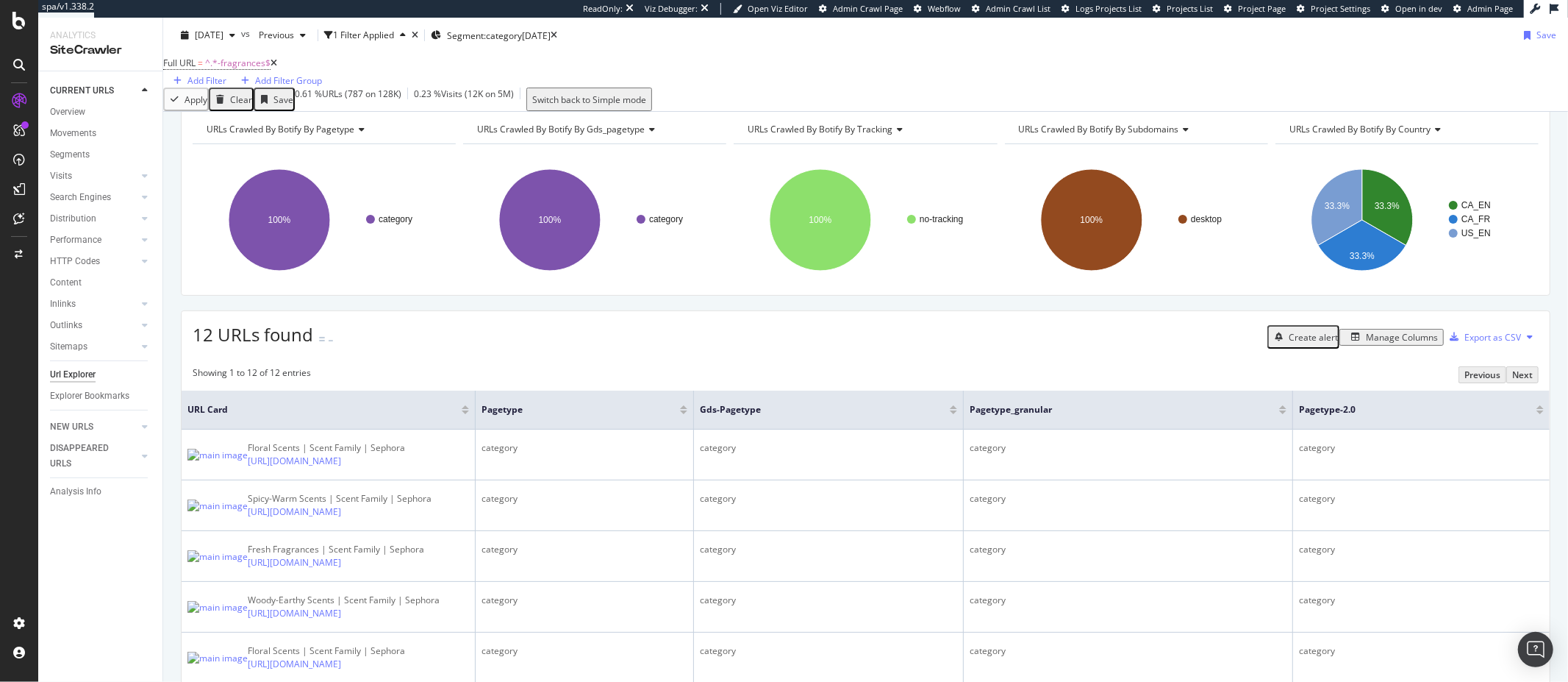
scroll to position [3, 0]
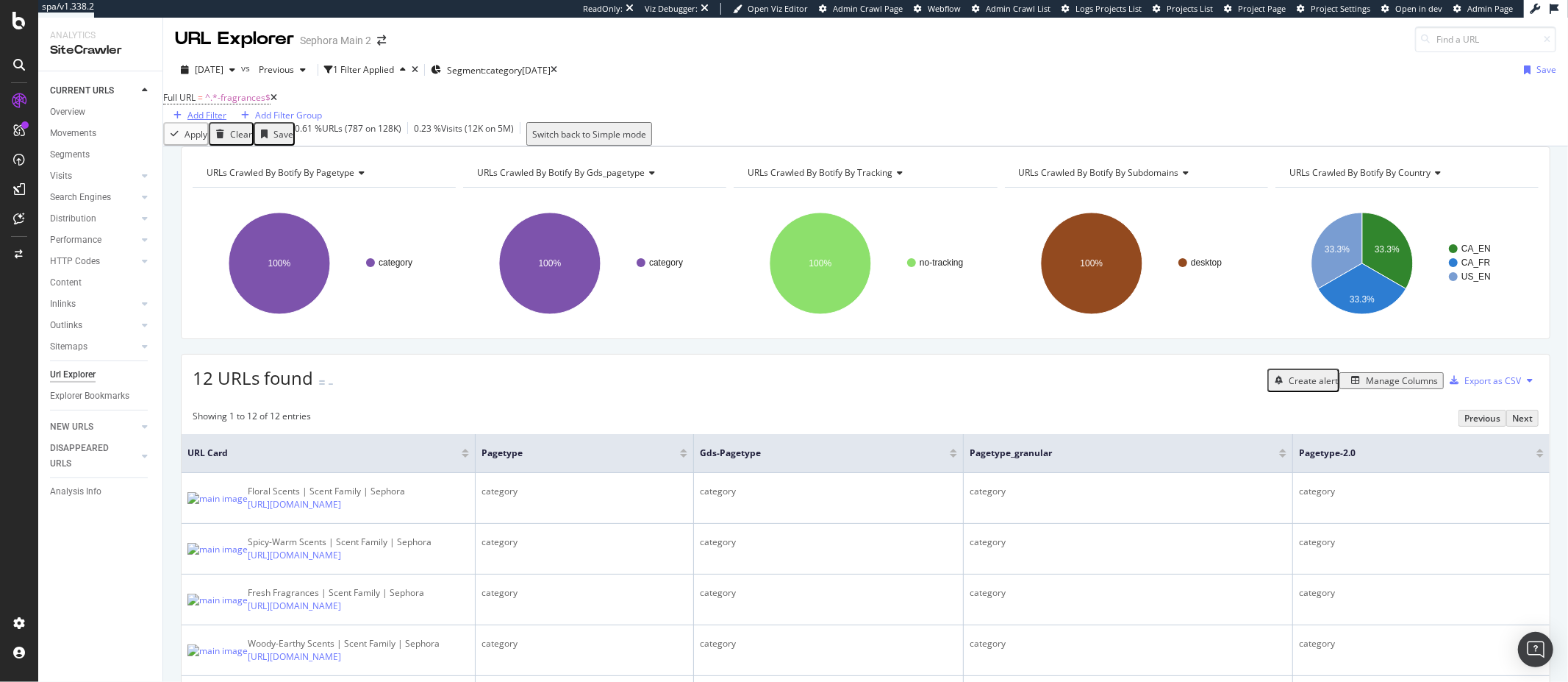
click at [227, 113] on div "Add Filter" at bounding box center [206, 115] width 39 height 13
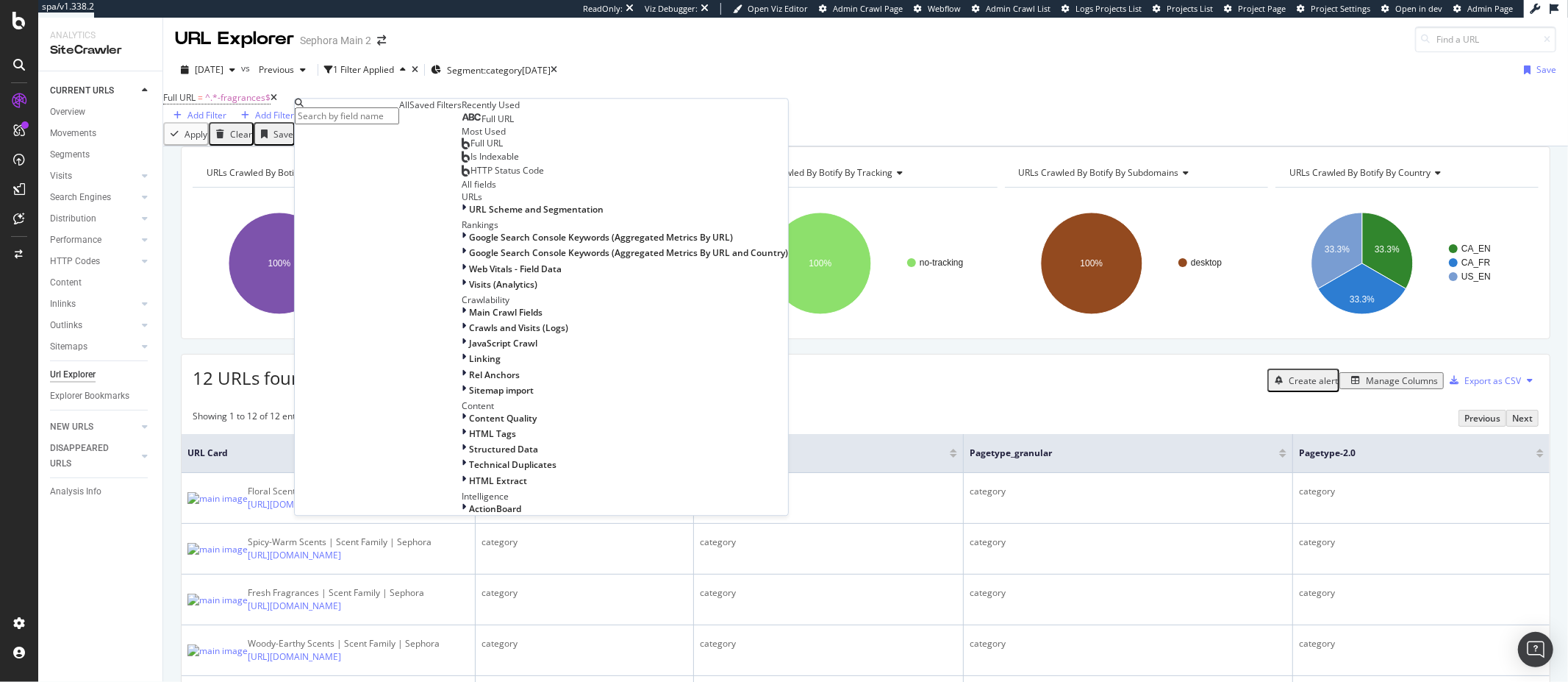
click at [482, 125] on span "Full URL" at bounding box center [498, 119] width 32 height 13
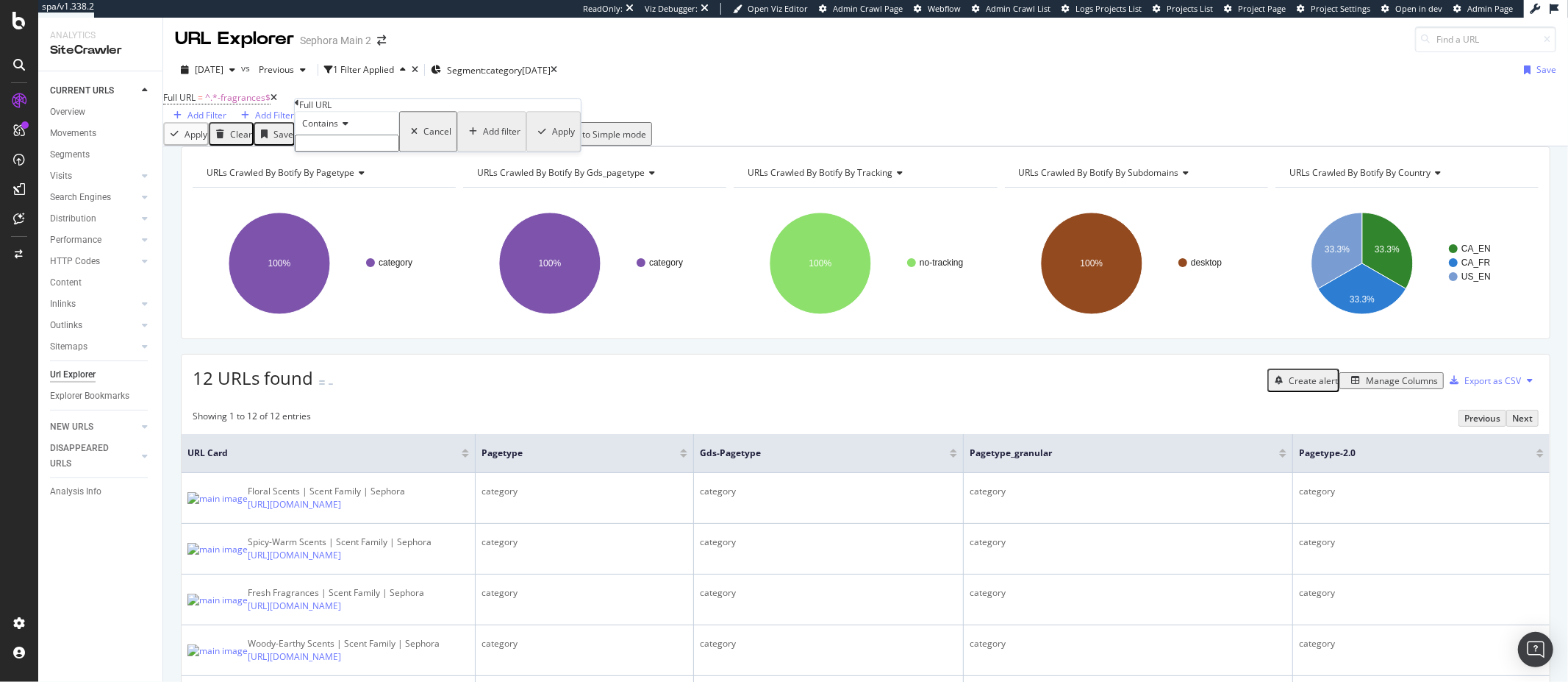
click at [344, 151] on input "text" at bounding box center [347, 142] width 105 height 17
type input "/us/"
click at [527, 160] on button "Apply" at bounding box center [552, 135] width 51 height 49
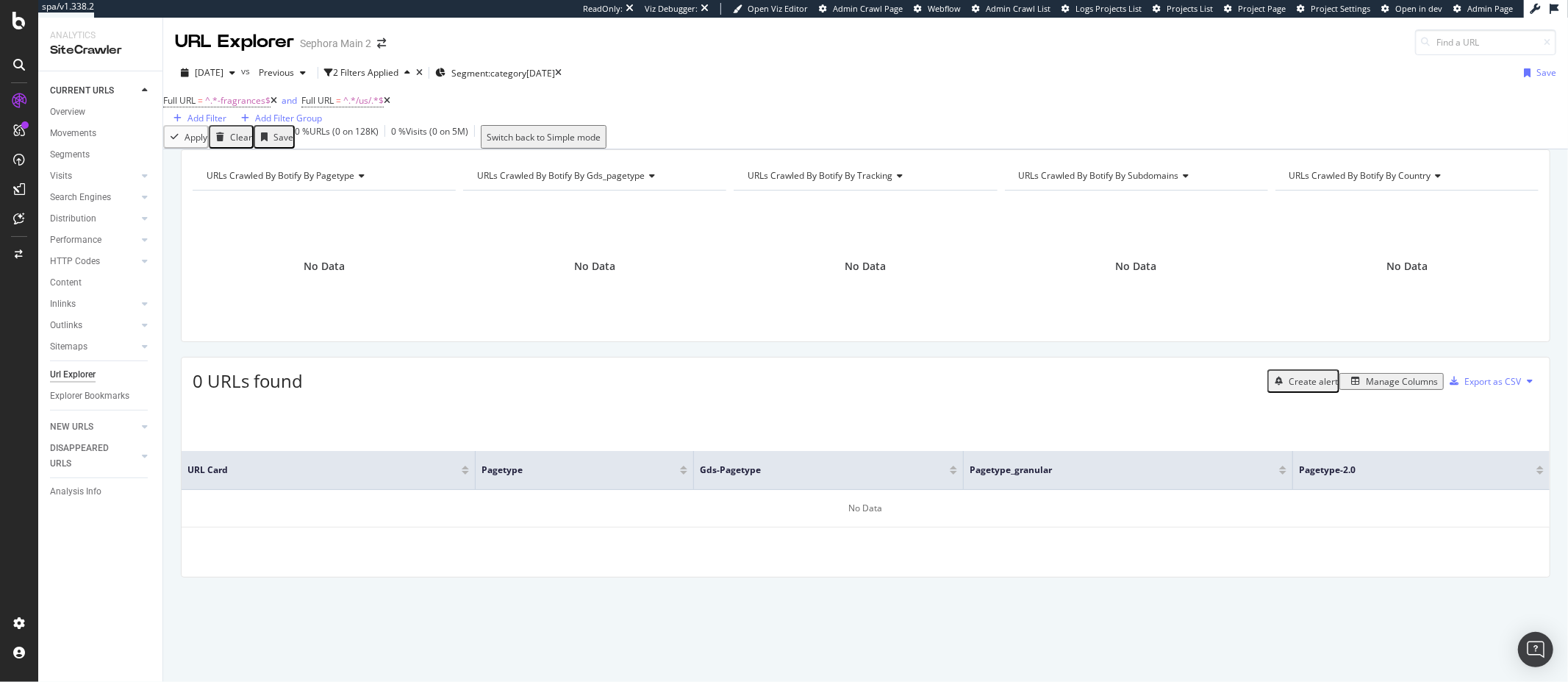
click at [391, 105] on icon at bounding box center [386, 101] width 6 height 9
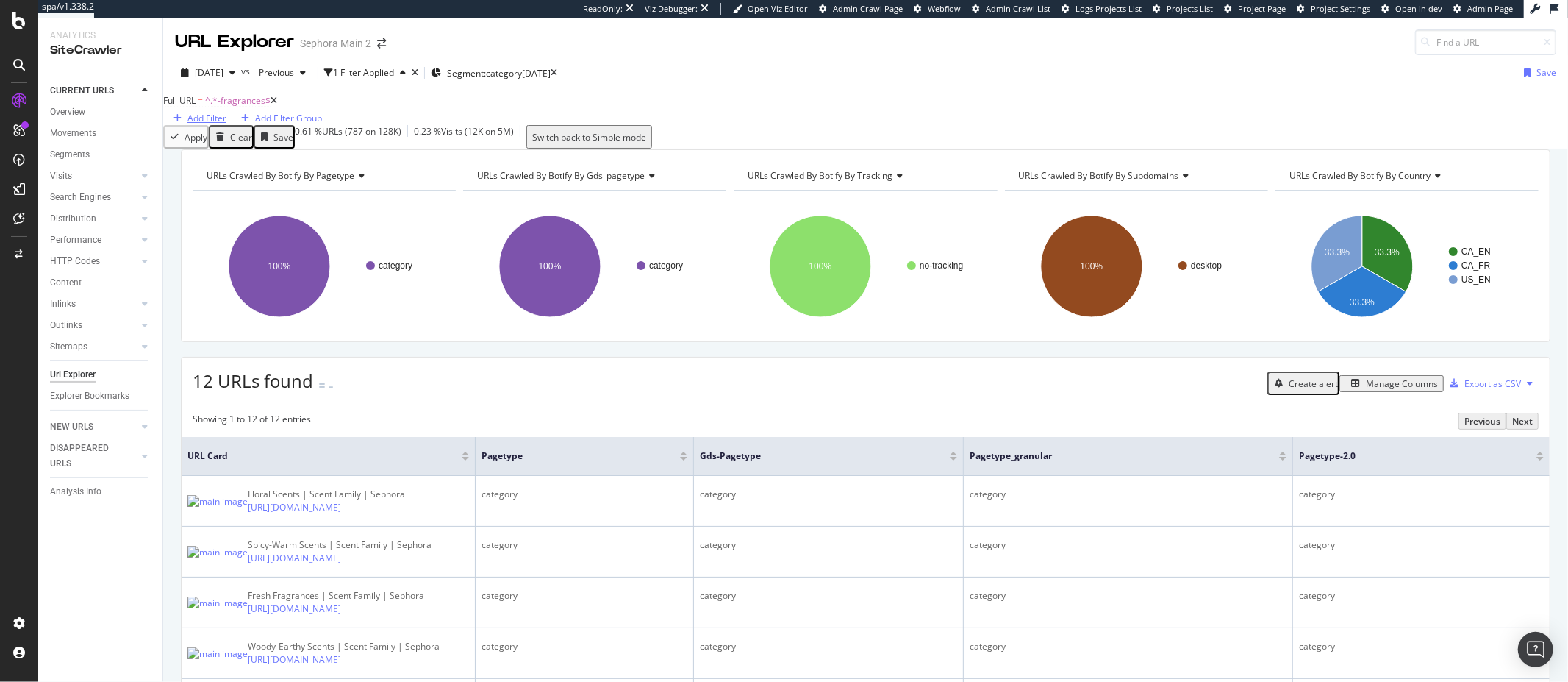
click at [227, 114] on div "Add Filter" at bounding box center [206, 118] width 39 height 13
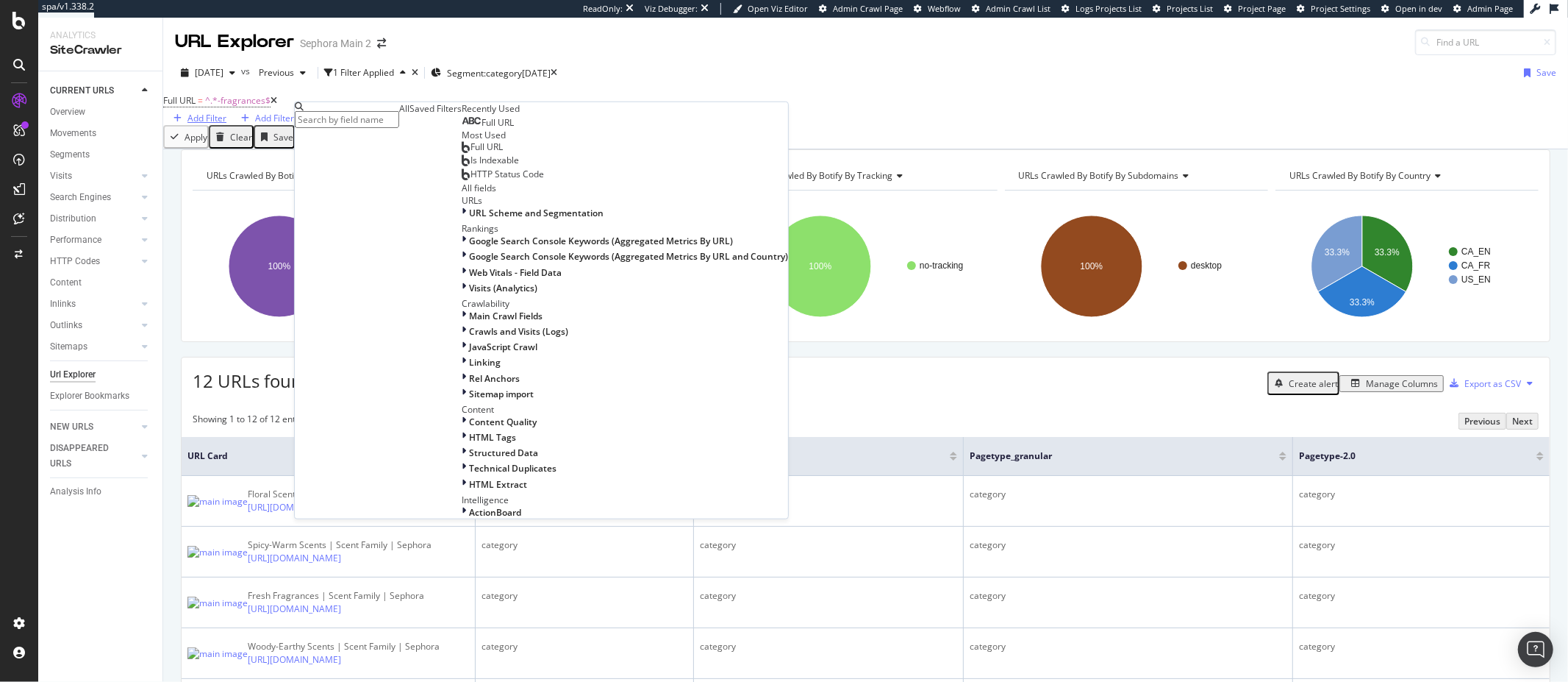
type input "c"
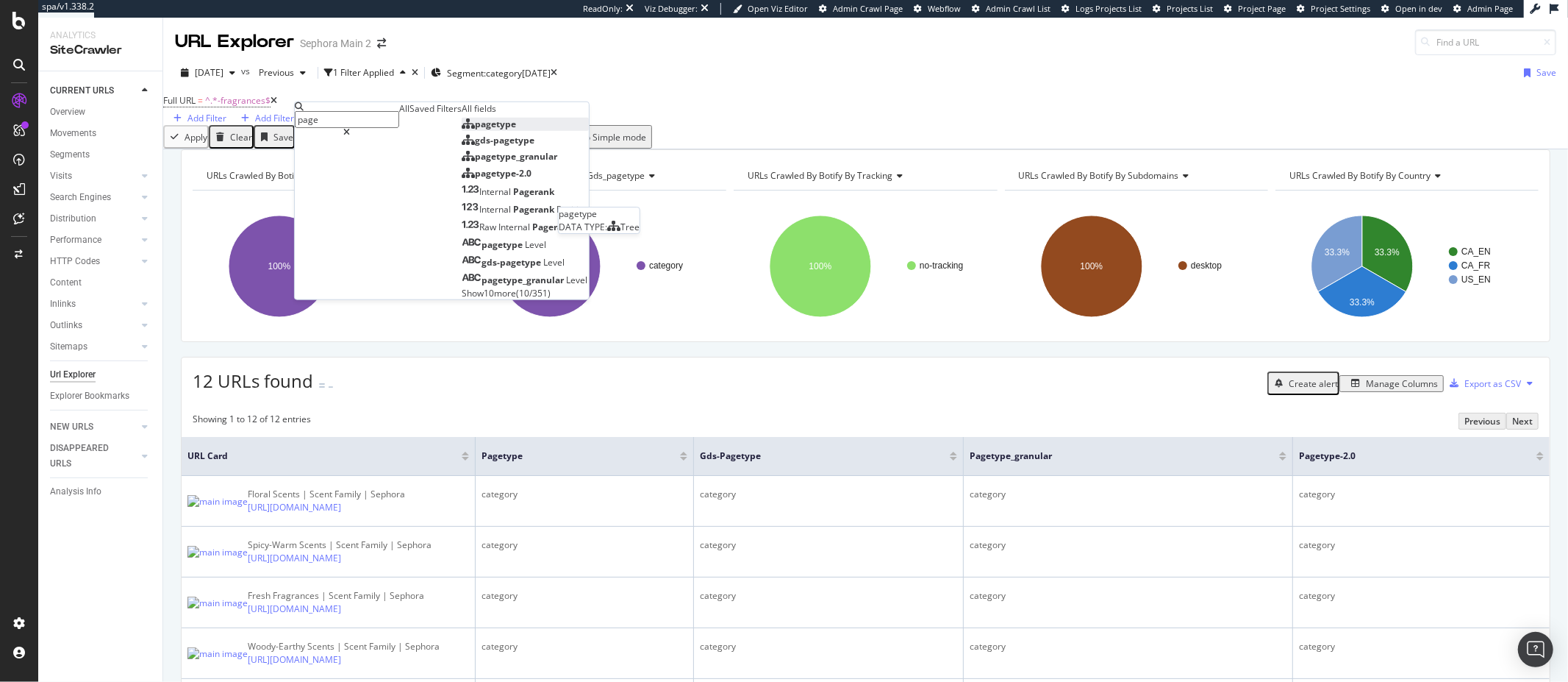
type input "page"
click at [475, 130] on span "pagetype" at bounding box center [495, 124] width 41 height 13
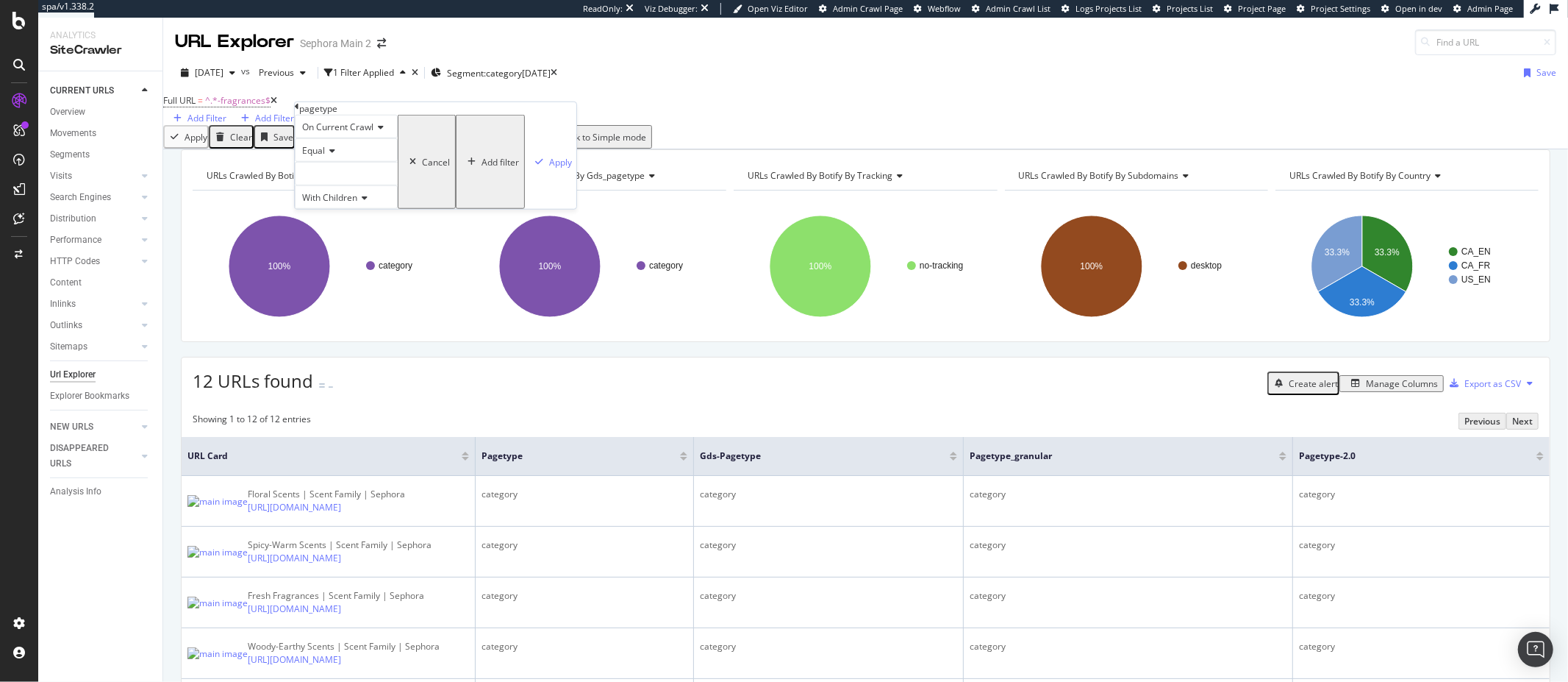
click at [299, 111] on icon at bounding box center [297, 107] width 4 height 9
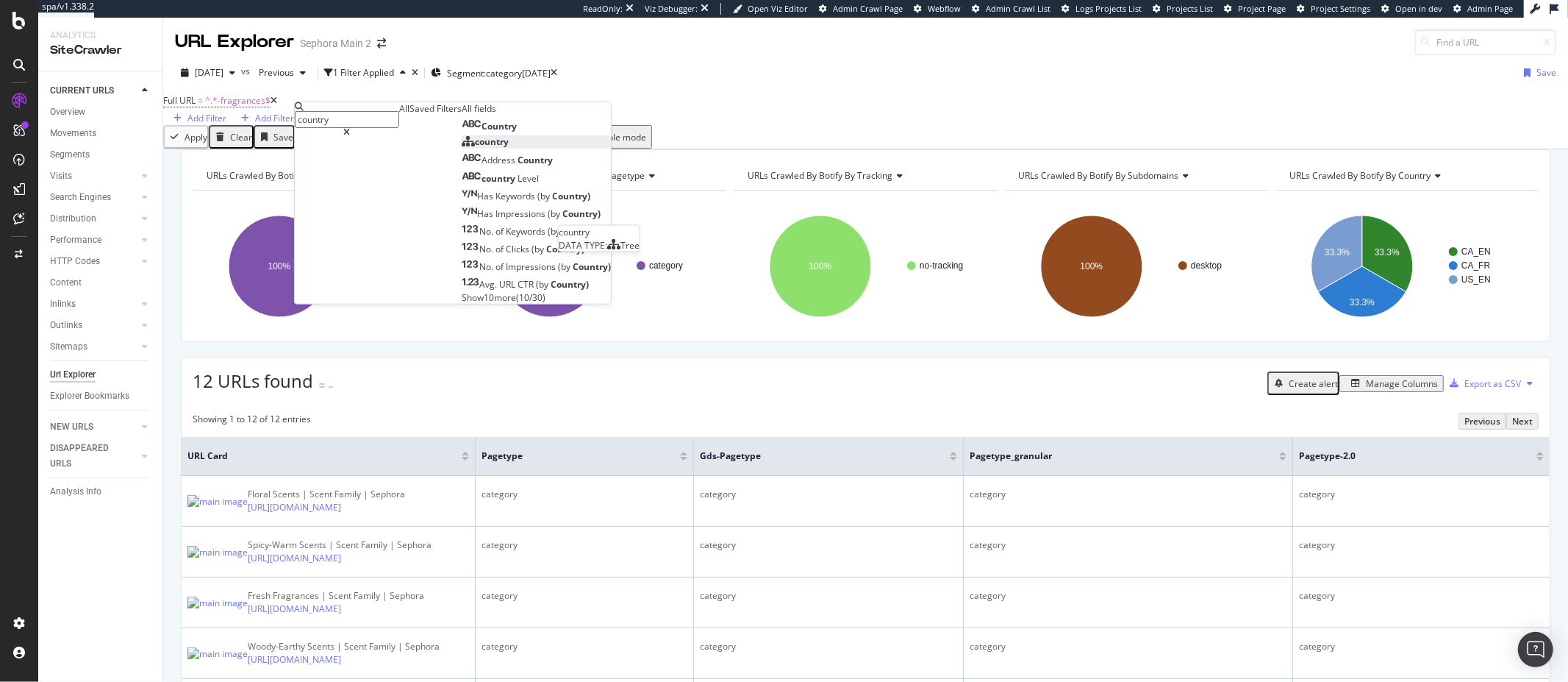
type input "country"
click at [475, 148] on span "country" at bounding box center [492, 142] width 34 height 13
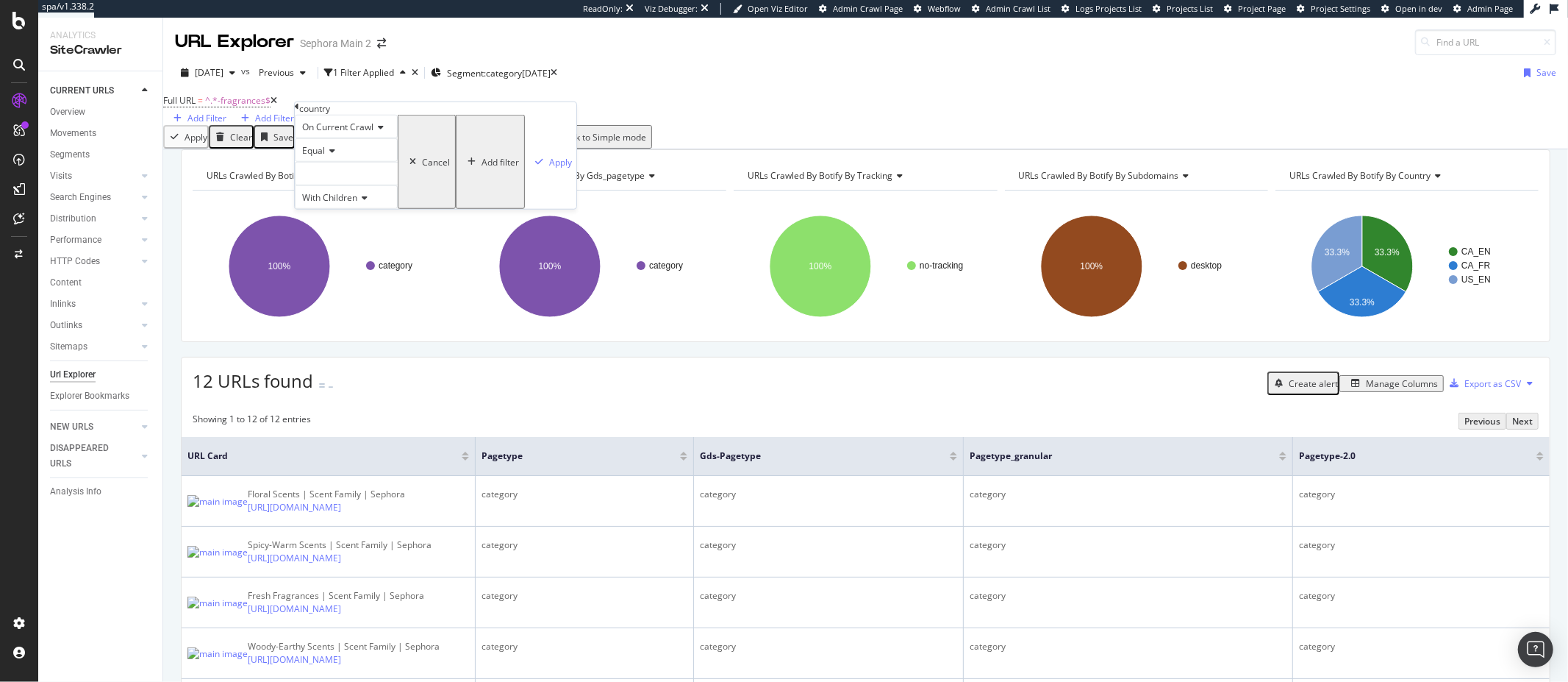
click at [352, 186] on div at bounding box center [346, 174] width 103 height 23
click at [334, 199] on span "US_EN" at bounding box center [320, 193] width 27 height 13
click at [530, 208] on div "Apply" at bounding box center [551, 161] width 43 height 92
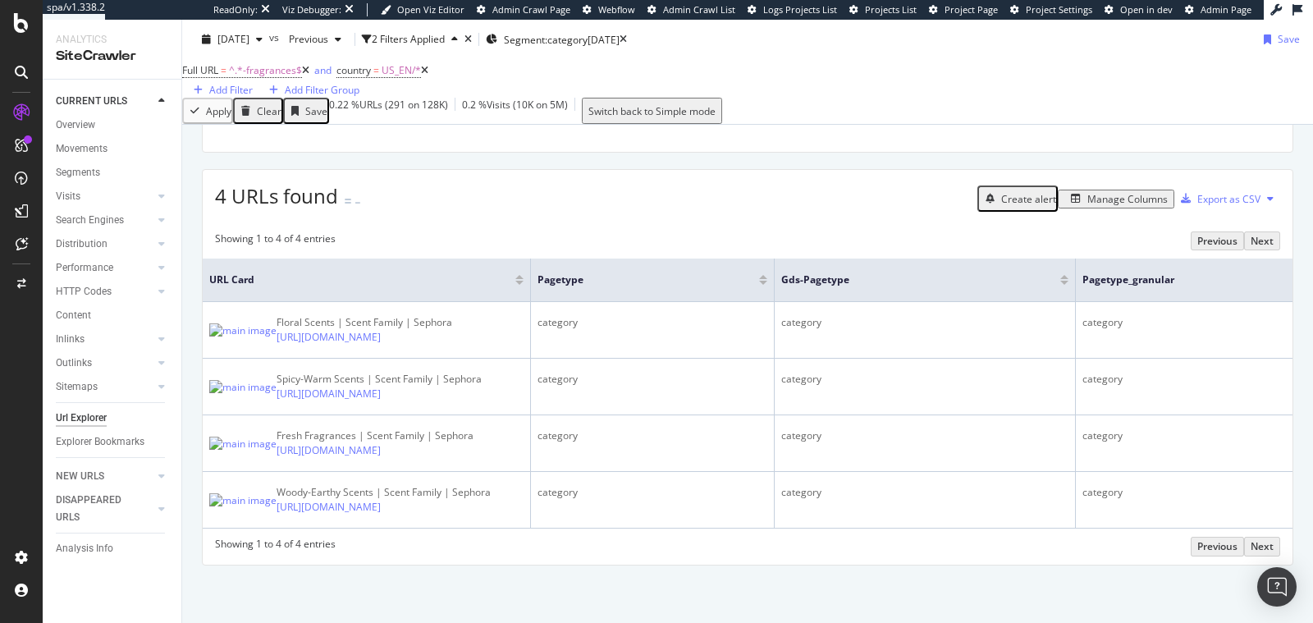
scroll to position [322, 0]
